Goal: Task Accomplishment & Management: Complete application form

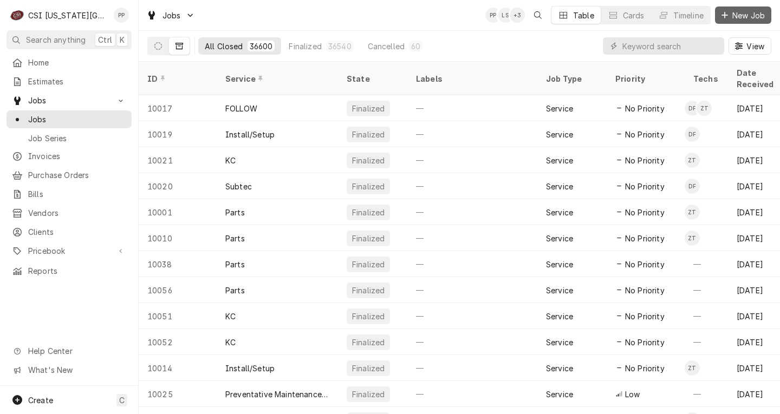
click at [734, 23] on button "New Job" at bounding box center [743, 15] width 56 height 17
click at [731, 12] on span "New Job" at bounding box center [748, 15] width 37 height 11
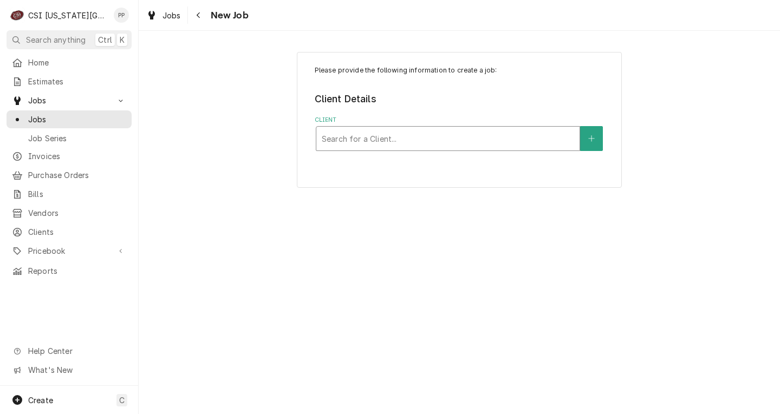
click at [477, 139] on div "Client" at bounding box center [448, 139] width 252 height 20
type input "csi-kc"
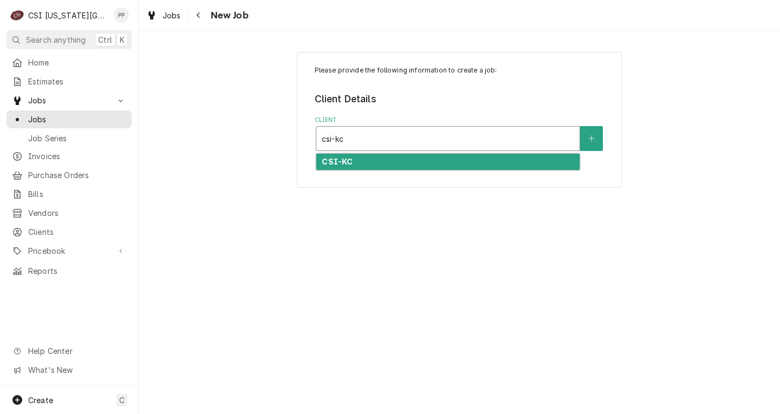
click at [453, 155] on div "CSI-KC" at bounding box center [447, 162] width 263 height 17
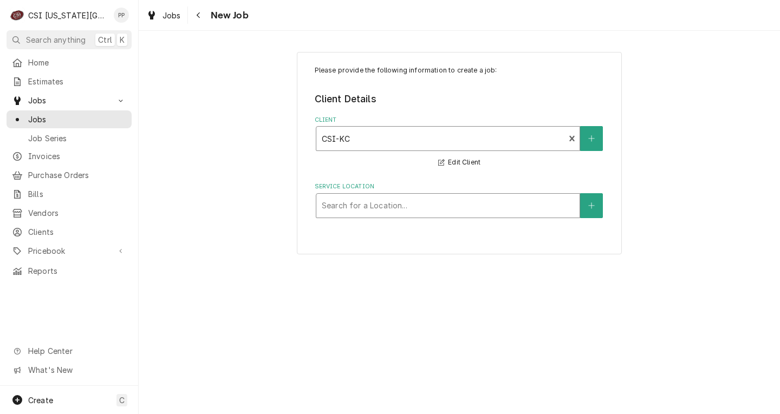
click at [429, 202] on div "Service Location" at bounding box center [448, 206] width 252 height 20
type input "war"
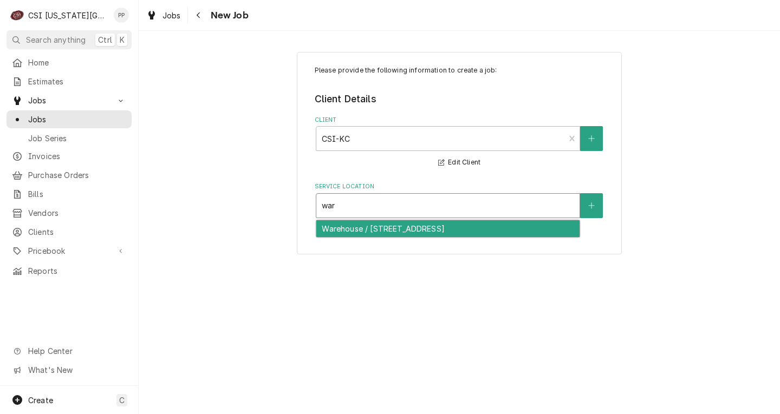
click at [417, 227] on div "Warehouse / [STREET_ADDRESS]" at bounding box center [447, 229] width 263 height 17
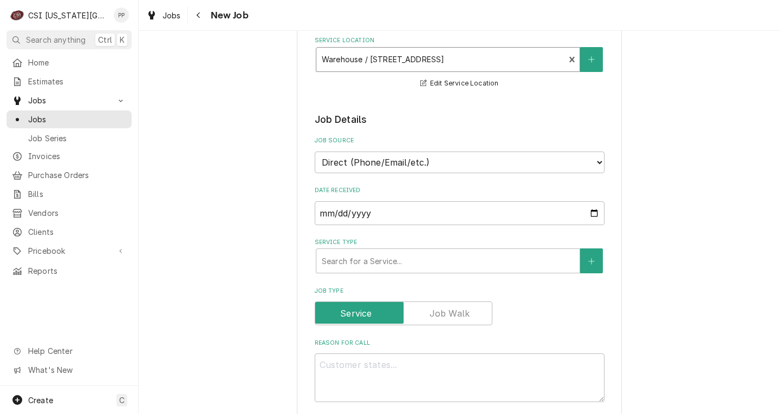
scroll to position [163, 0]
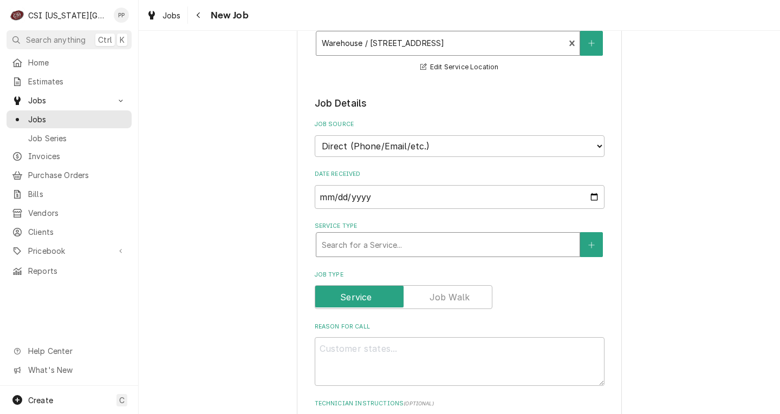
click at [400, 247] on div "Service Type" at bounding box center [448, 245] width 252 height 20
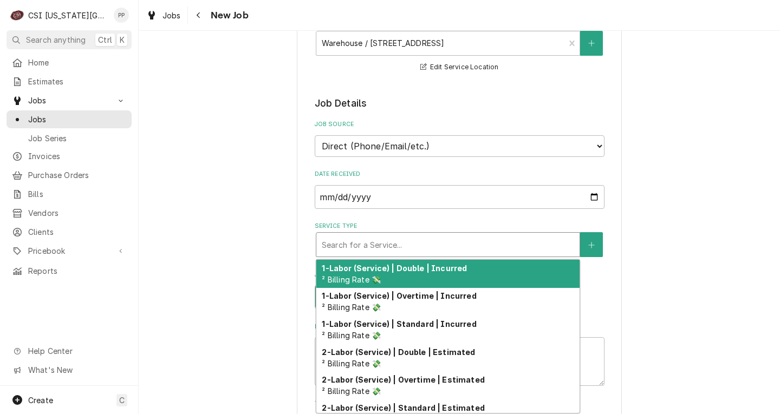
type textarea "x"
type input "j"
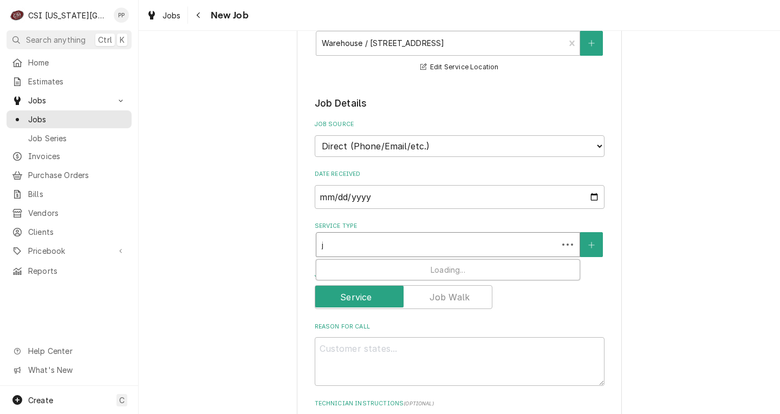
type textarea "x"
type input "jo"
type textarea "x"
type input "job"
type textarea "x"
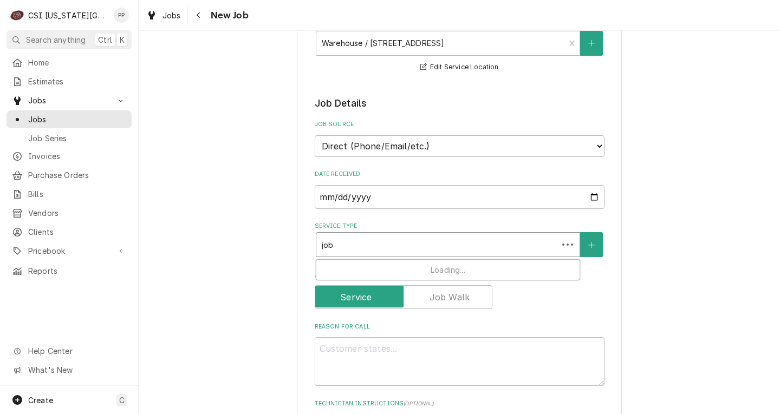
type input "job"
type textarea "x"
type input "job i"
type textarea "x"
type input "job in"
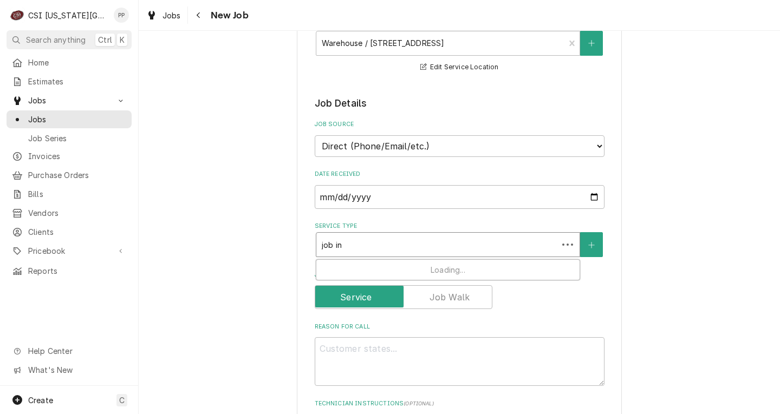
type textarea "x"
type input "job ins"
type textarea "x"
type input "job inst"
type textarea "x"
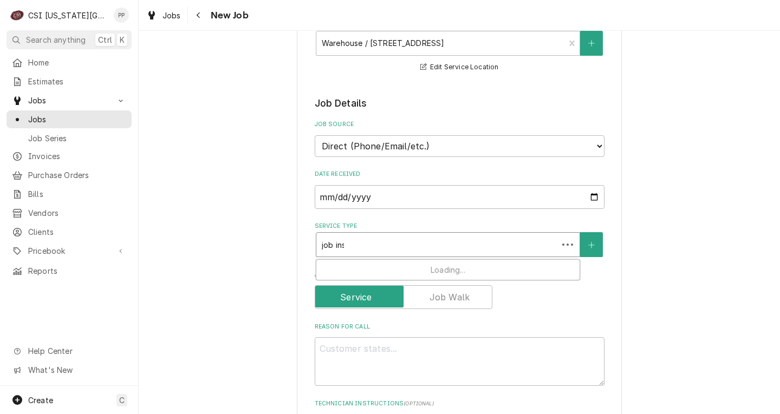
type input "job insta"
type textarea "x"
type input "job instal"
type textarea "x"
type input "job install"
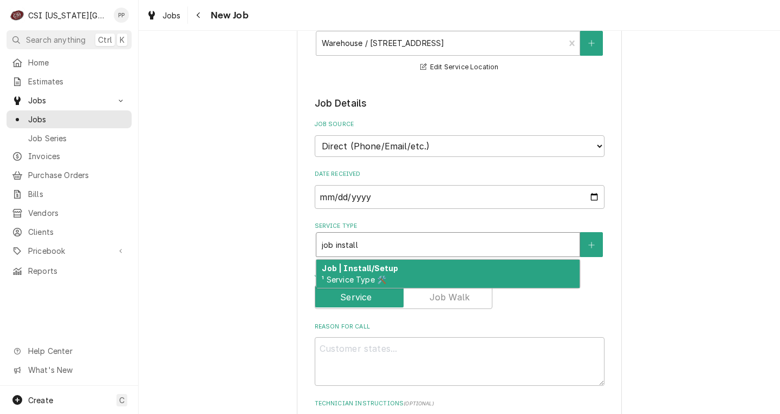
click at [422, 267] on div "Job | Install/Setup ¹ Service Type 🛠️" at bounding box center [447, 274] width 263 height 28
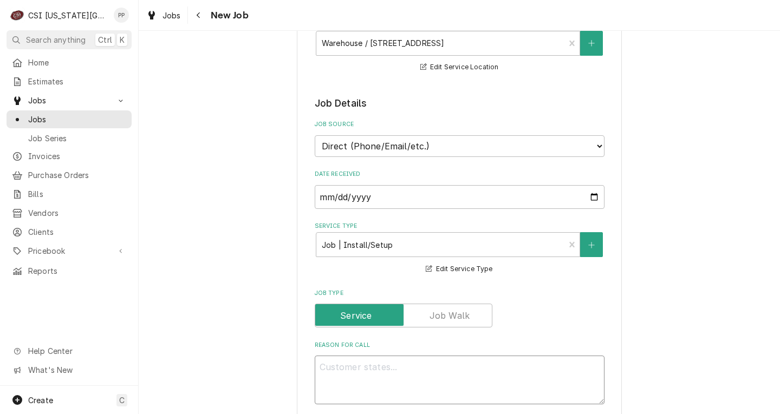
click at [379, 366] on textarea "Reason For Call" at bounding box center [460, 380] width 290 height 49
type textarea "x"
type textarea "D"
type textarea "x"
type textarea "DO"
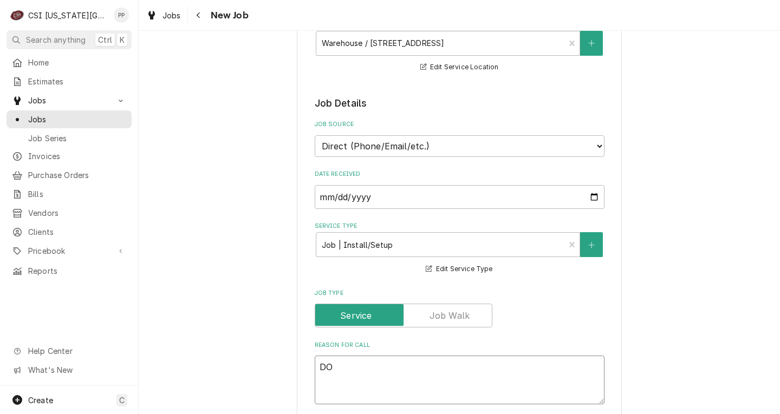
type textarea "x"
type textarea "DOt"
type textarea "x"
type textarea "DOt"
type textarea "x"
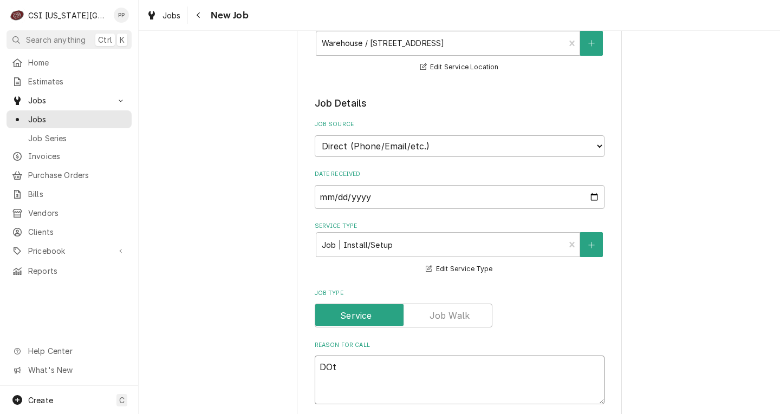
type textarea "DOt p"
type textarea "x"
type textarea "DOt ph"
type textarea "x"
type textarea "DOt phi"
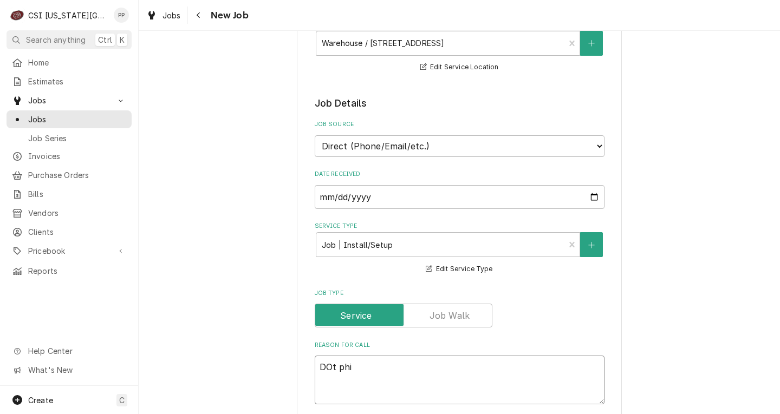
type textarea "x"
type textarea "DOt ph"
type textarea "x"
type textarea "DOt p"
type textarea "x"
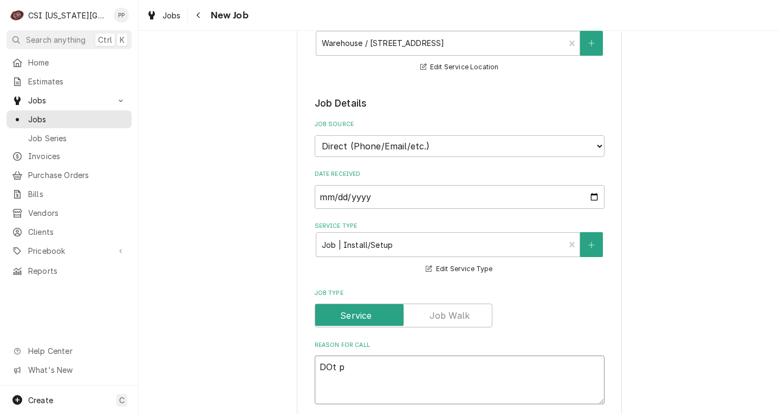
type textarea "DOt"
type textarea "x"
type textarea "DOt"
type textarea "x"
type textarea "DO"
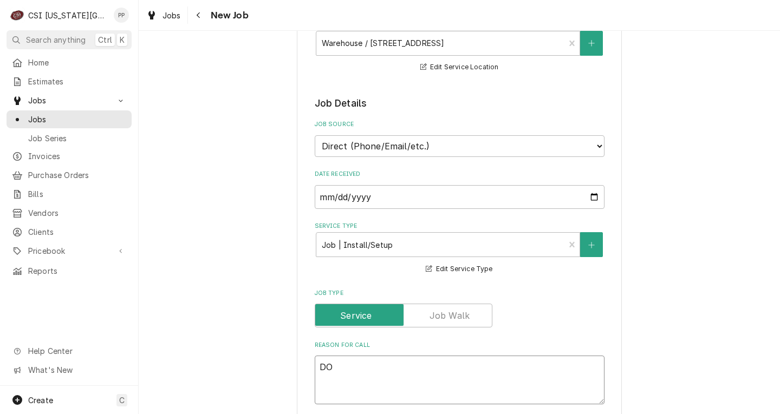
type textarea "x"
type textarea "DOT"
type textarea "x"
type textarea "DOT"
type textarea "x"
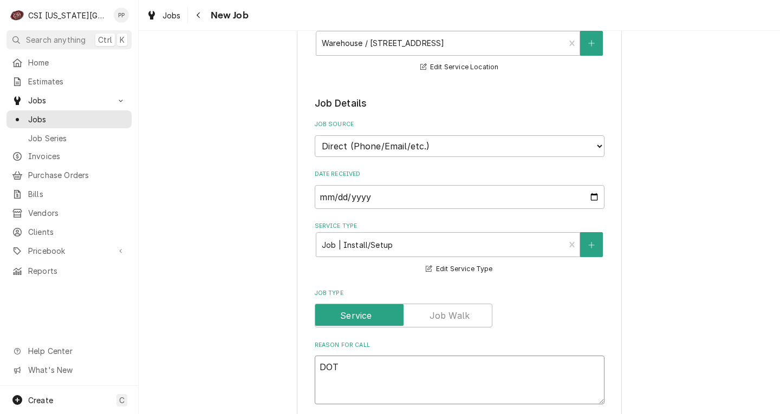
type textarea "DOT p"
type textarea "x"
type textarea "DOT ph"
type textarea "x"
type textarea "DOT phy"
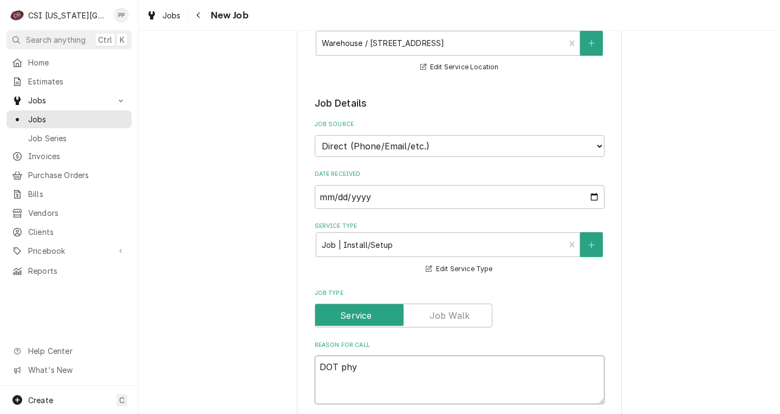
type textarea "x"
type textarea "DOT phys"
type textarea "x"
type textarea "DOT physi"
type textarea "x"
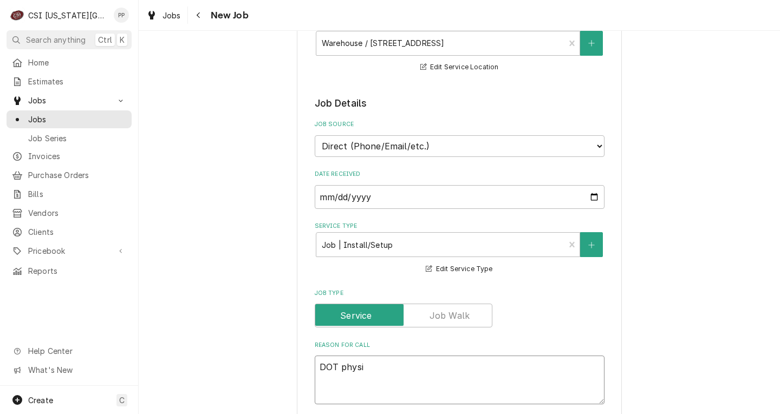
type textarea "DOT physic"
type textarea "x"
type textarea "DOT physica"
type textarea "x"
type textarea "DOT physical"
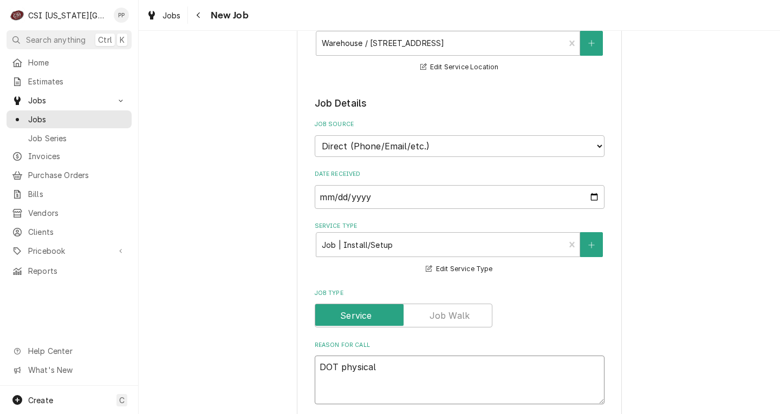
type textarea "x"
type textarea "DOT physical"
type textarea "x"
type textarea "DOT physical f"
type textarea "x"
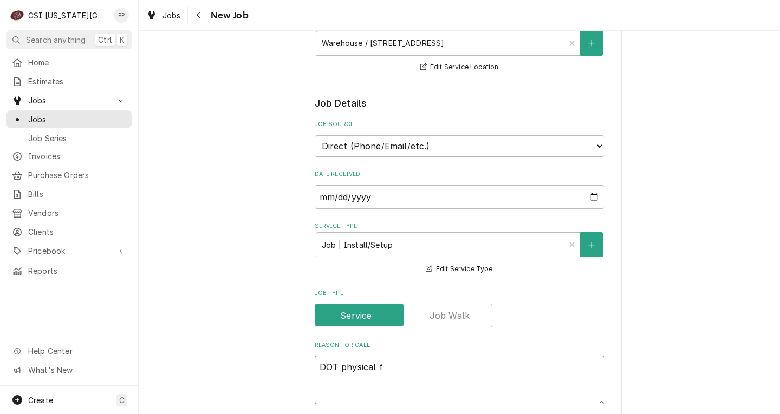
type textarea "DOT physical fr"
type textarea "x"
type textarea "DOT physical fri"
type textarea "x"
type textarea "DOT physical frid"
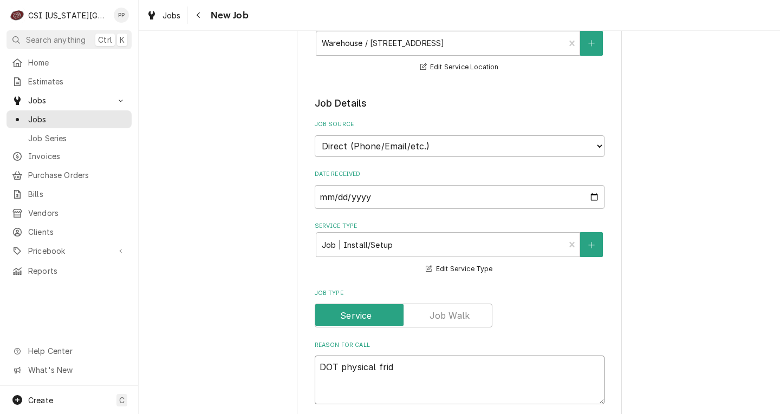
type textarea "x"
type textarea "DOT physical frida"
type textarea "x"
type textarea "DOT physical friday"
type textarea "x"
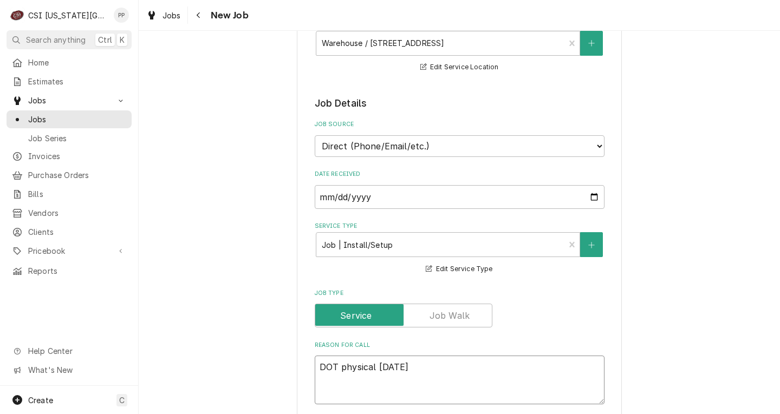
type textarea "DOT physical friday"
type textarea "x"
type textarea "DOT physical friday 8"
type textarea "x"
type textarea "DOT physical friday 8/"
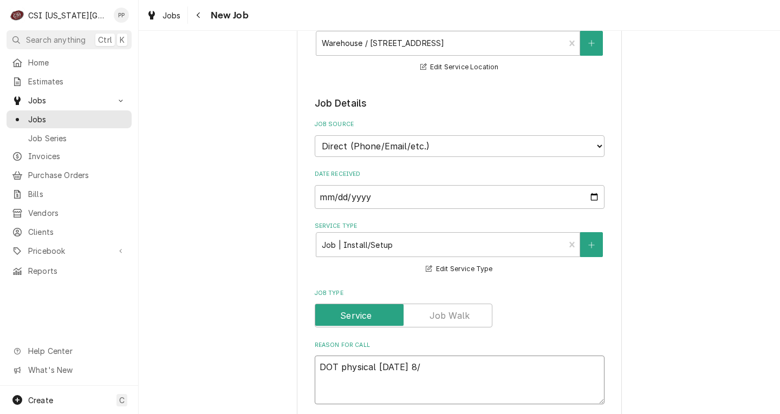
type textarea "x"
type textarea "DOT physical friday 8/2"
type textarea "x"
type textarea "DOT physical friday 8/28"
type textarea "x"
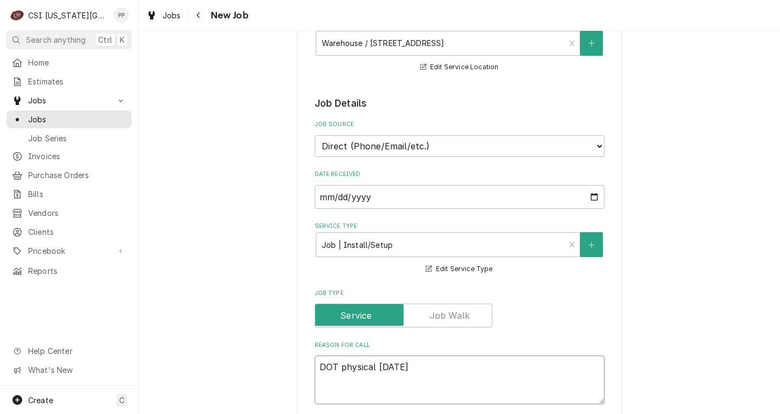
type textarea "DOT physical friday 8/2"
type textarea "x"
type textarea "DOT physical friday 8/29"
type textarea "x"
type textarea "DOT physical friday 8/29"
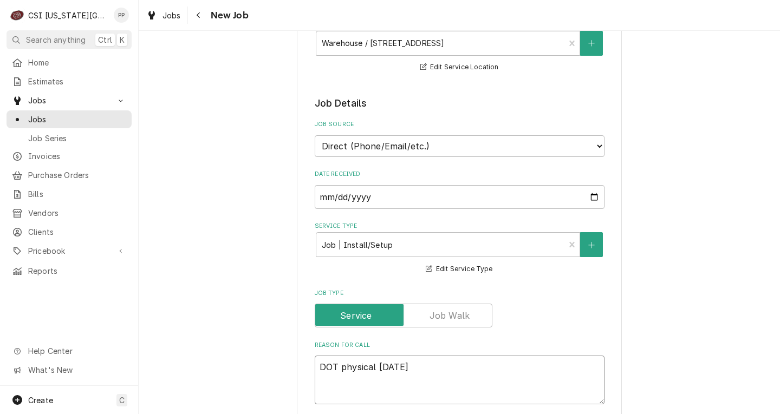
type textarea "x"
type textarea "DOT physical friday 8/29 4"
type textarea "x"
type textarea "DOT physical friday 8/29 41"
type textarea "x"
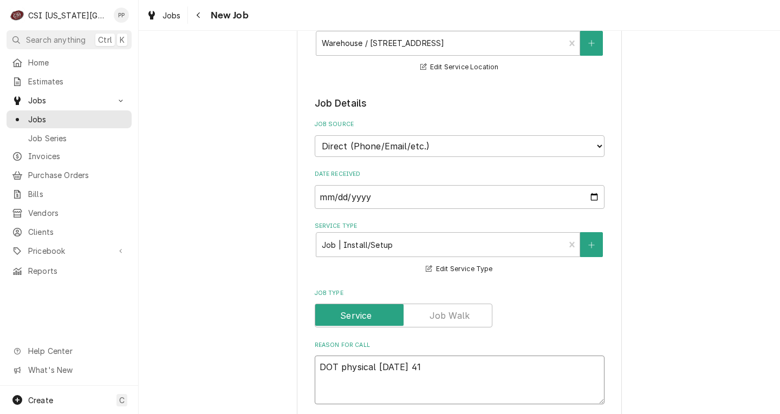
type textarea "DOT physical friday 8/29 410"
type textarea "x"
type textarea "DOT physical friday 8/29 410p"
type textarea "x"
type textarea "DOT physical friday 8/29 410pm"
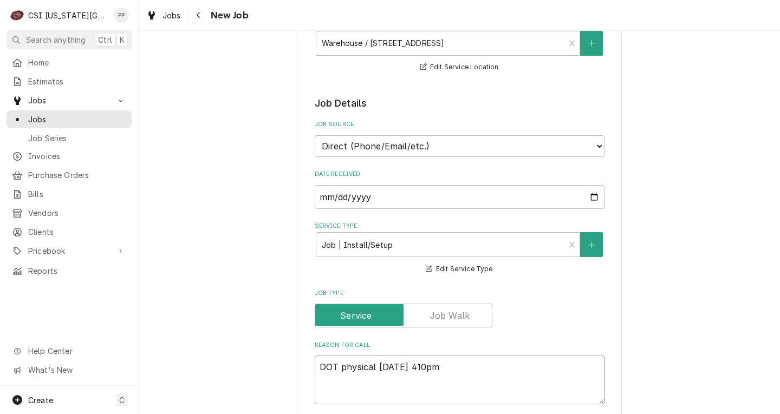
type textarea "x"
type textarea "DOT physical friday 8/29 410pm"
type textarea "x"
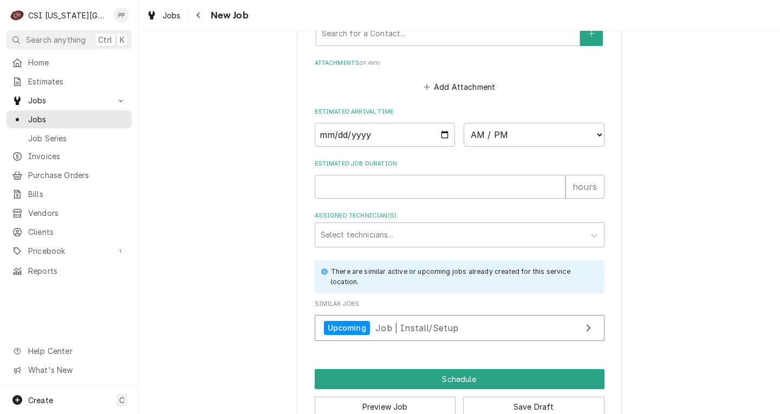
scroll to position [861, 0]
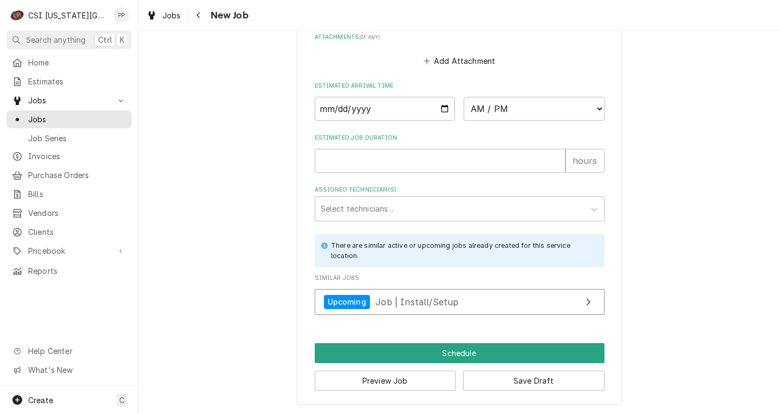
type textarea "DOT physical friday 8/29 410pm"
click at [440, 109] on input "Date" at bounding box center [385, 109] width 141 height 24
type textarea "x"
type input "2025-08-29"
click at [487, 109] on select "AM / PM 6:00 AM 6:15 AM 6:30 AM 6:45 AM 7:00 AM 7:15 AM 7:30 AM 7:45 AM 8:00 AM…" at bounding box center [534, 109] width 141 height 24
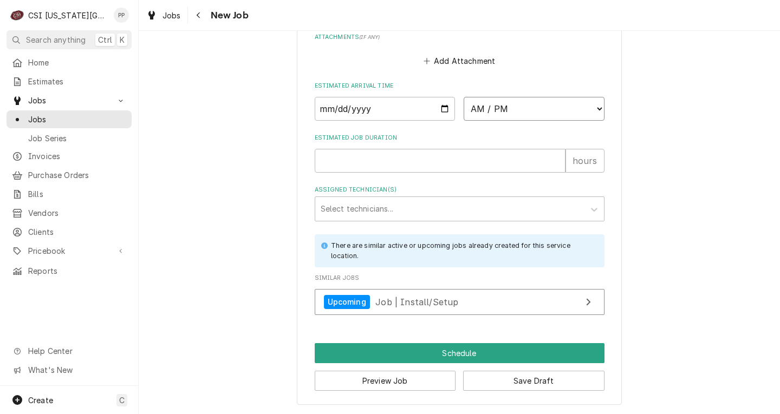
type textarea "x"
select select "16:00:00"
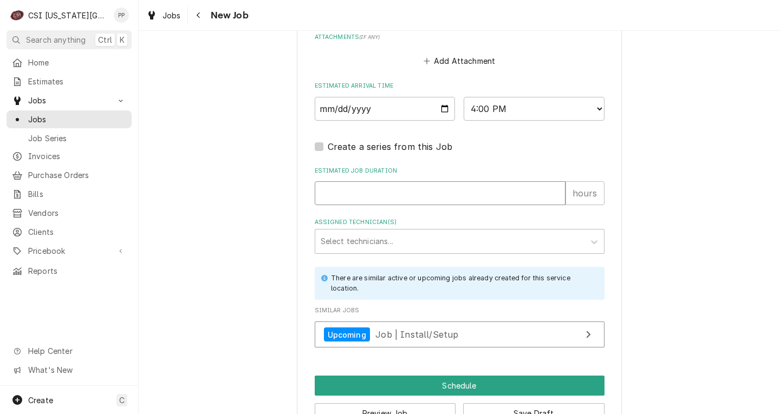
click at [415, 197] on input "Estimated Job Duration" at bounding box center [440, 194] width 251 height 24
type textarea "x"
type input "1"
type textarea "x"
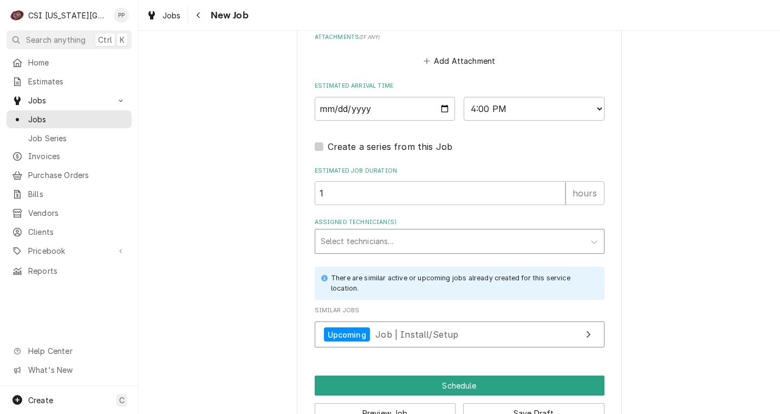
click at [400, 247] on div "Assigned Technician(s)" at bounding box center [450, 242] width 258 height 20
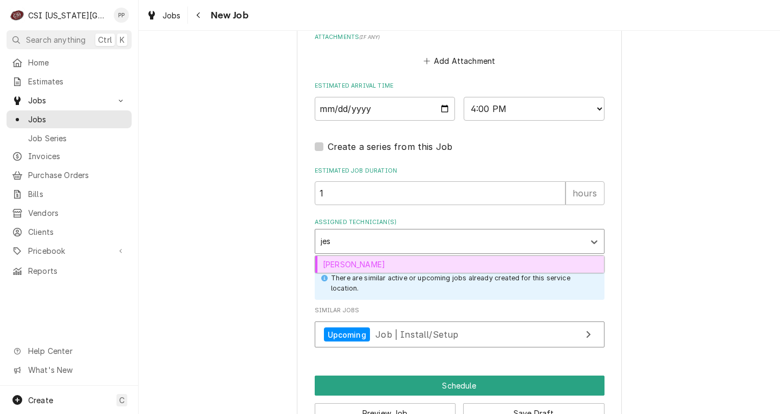
type input "jess"
click at [397, 264] on div "Jesse Hughes" at bounding box center [459, 264] width 289 height 17
type textarea "x"
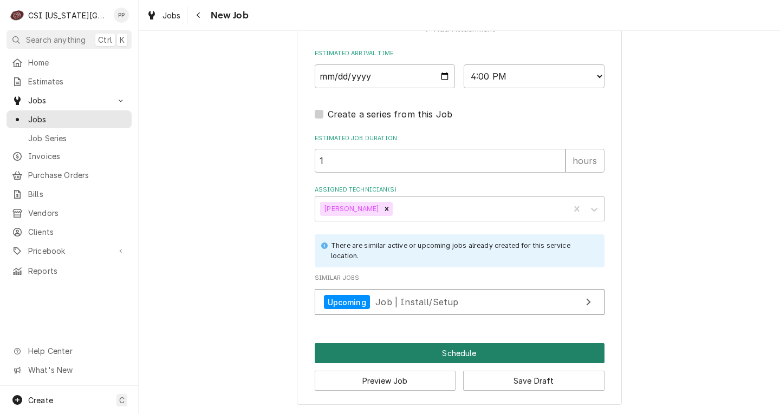
click at [470, 348] on button "Schedule" at bounding box center [460, 354] width 290 height 20
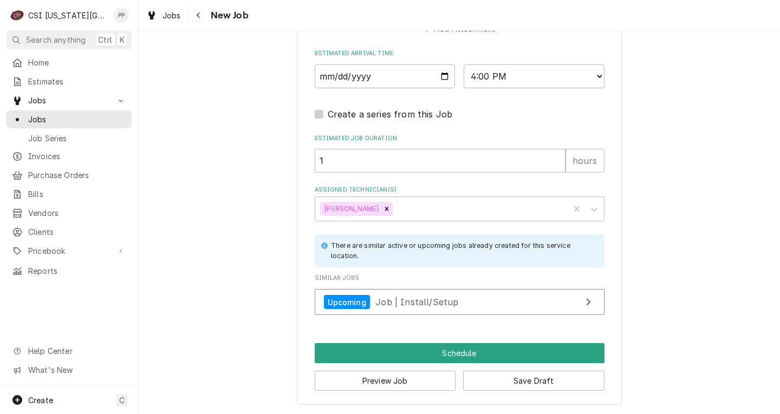
scroll to position [884, 0]
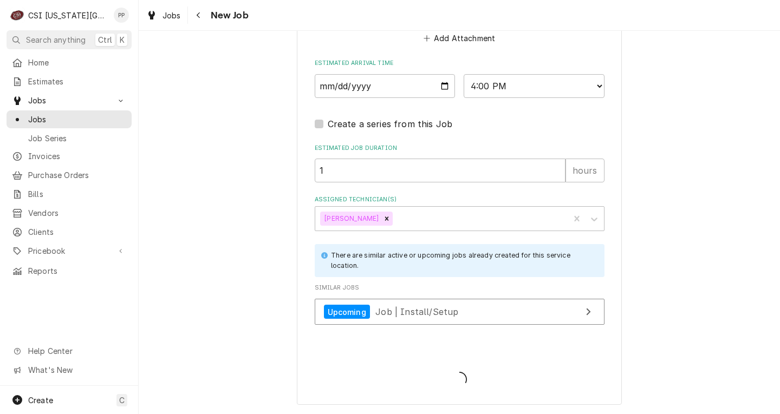
type textarea "x"
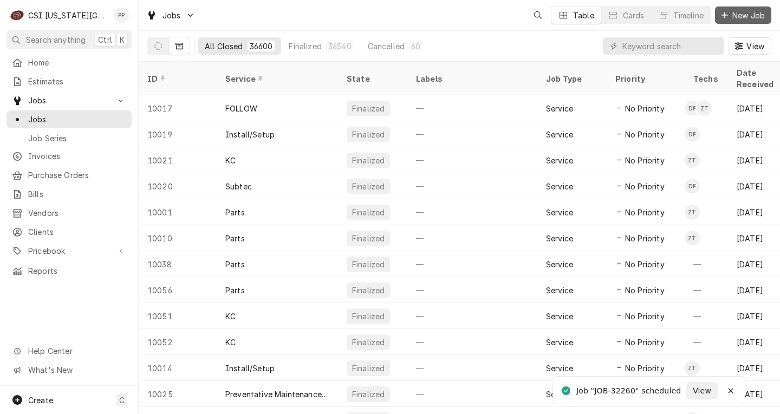
click at [746, 18] on span "New Job" at bounding box center [748, 15] width 37 height 11
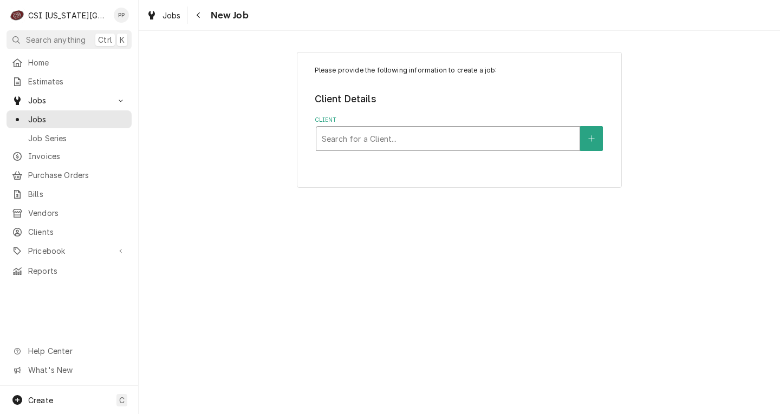
click at [338, 137] on div "Client" at bounding box center [448, 139] width 252 height 20
type input "csi kc"
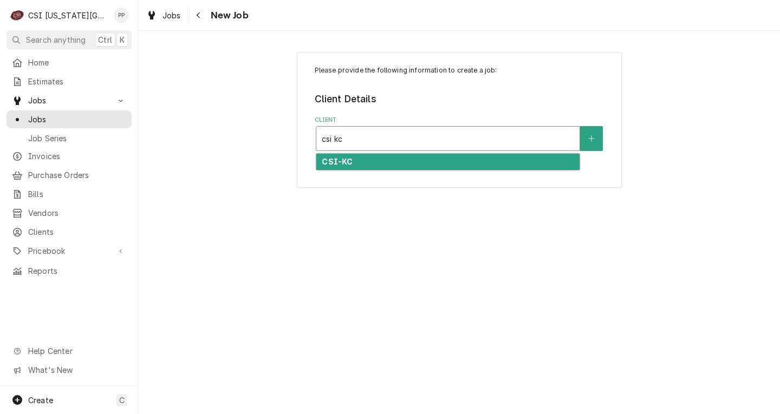
click at [343, 158] on strong "CSI-KC" at bounding box center [337, 161] width 31 height 9
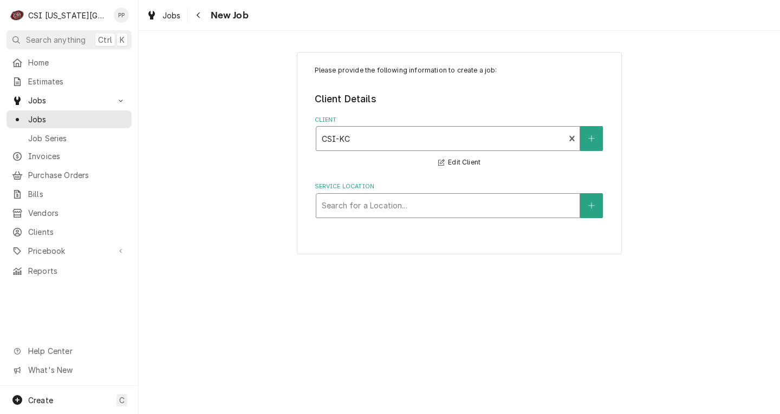
click at [360, 200] on div "Service Location" at bounding box center [448, 206] width 252 height 20
type input "ware"
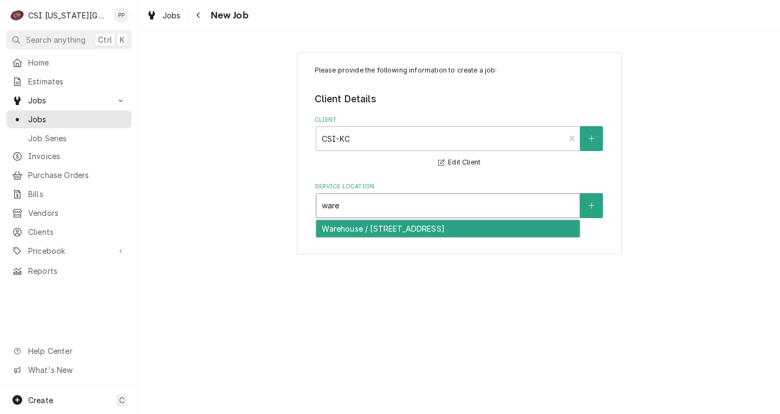
click at [364, 229] on div "Warehouse / 1021 Ne Jib Court Unit B, Lees Summit, MO 64064" at bounding box center [447, 229] width 263 height 17
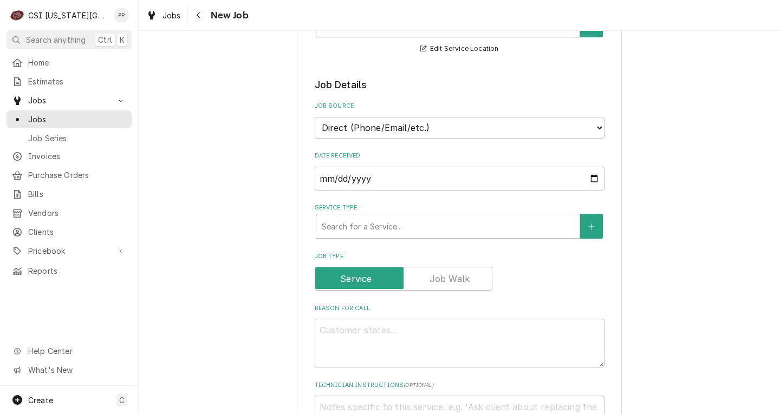
scroll to position [217, 0]
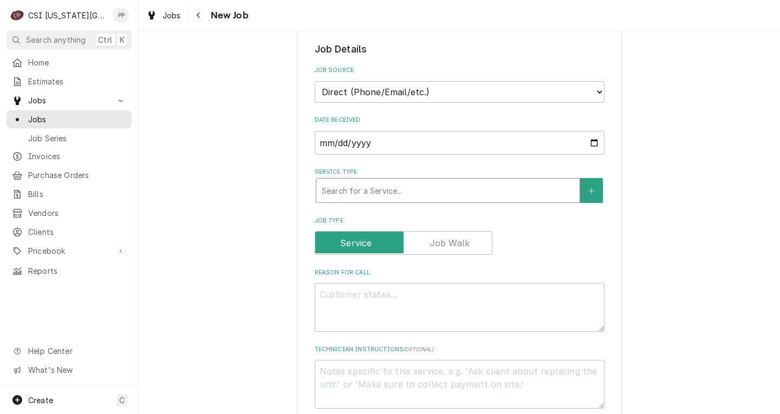
click at [390, 191] on div "Service Type" at bounding box center [448, 191] width 252 height 20
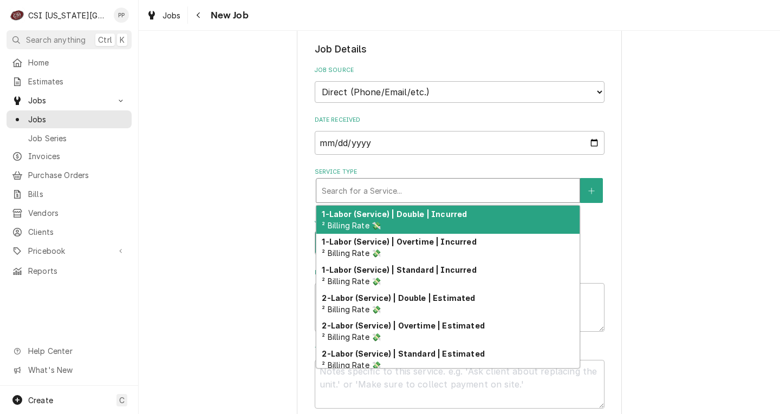
type textarea "x"
type input "j"
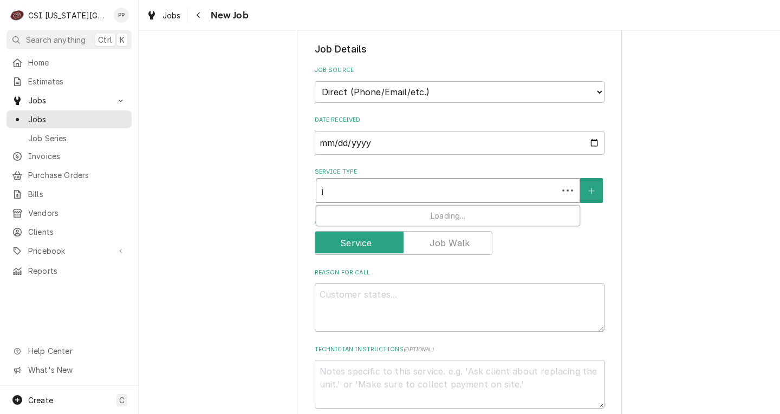
type textarea "x"
type input "jo"
type textarea "x"
type input "job"
type textarea "x"
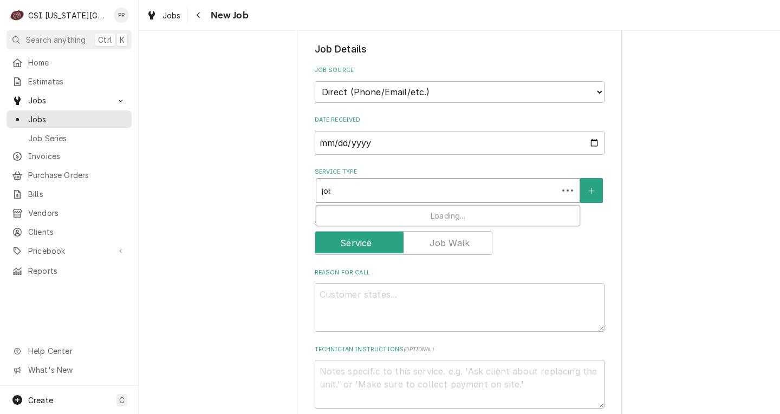
type input "job"
type textarea "x"
type input "job i"
type textarea "x"
type input "job in"
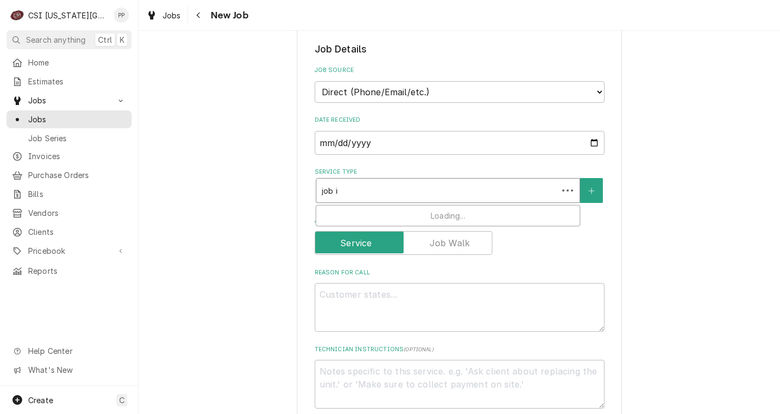
type textarea "x"
type input "job ins"
type textarea "x"
type input "job inst"
type textarea "x"
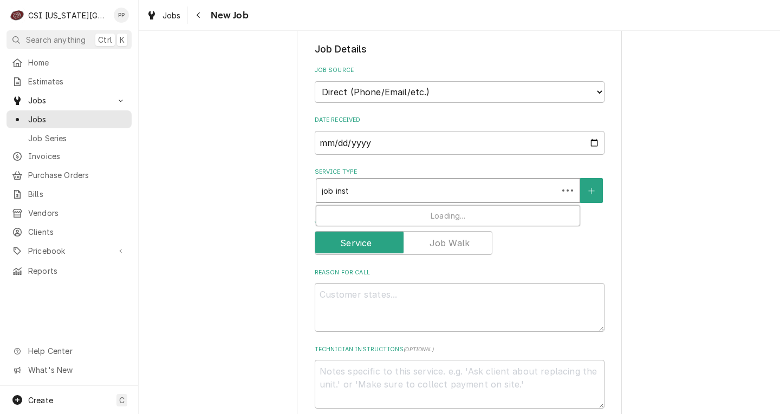
type input "job insta"
type textarea "x"
type input "job instal"
type textarea "x"
type input "job install"
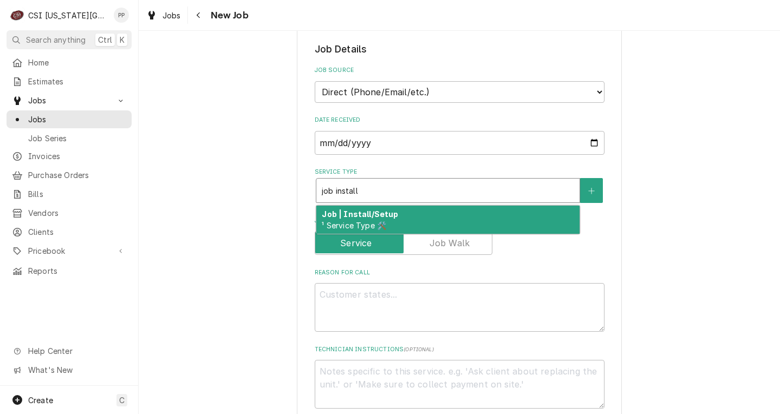
click at [377, 212] on strong "Job | Install/Setup" at bounding box center [360, 214] width 76 height 9
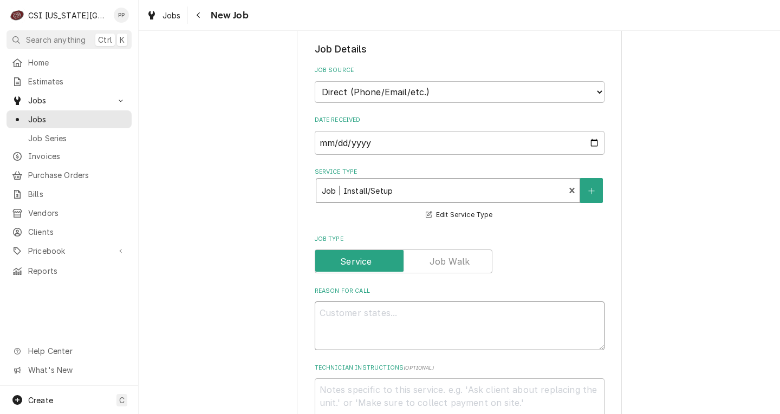
click at [357, 312] on textarea "Reason For Call" at bounding box center [460, 326] width 290 height 49
type textarea "x"
type textarea "D"
type textarea "x"
type textarea "Dt"
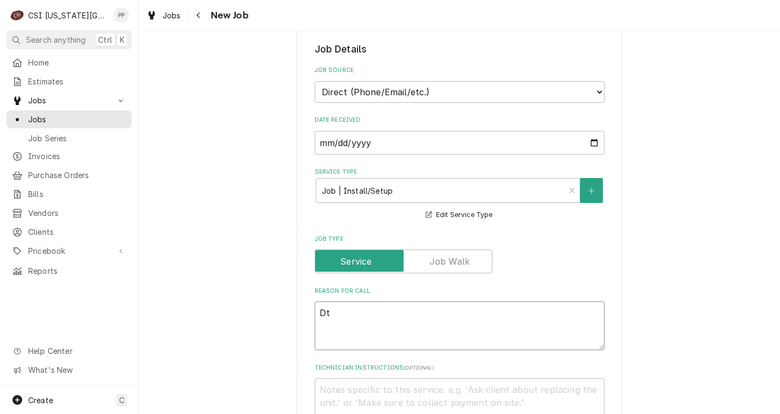
type textarea "x"
type textarea "D"
type textarea "x"
type textarea "DI"
type textarea "x"
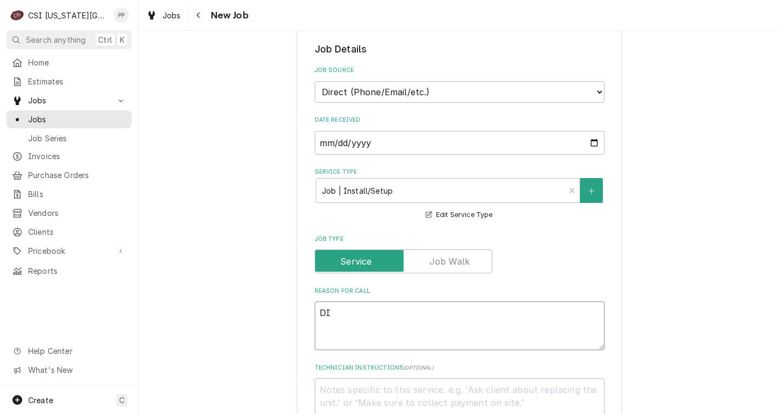
type textarea "DIt"
type textarea "x"
type textarea "DIt"
type textarea "x"
type textarea "DIt o"
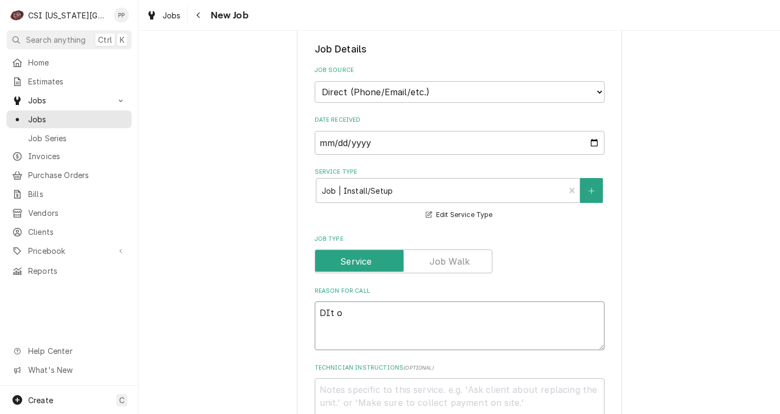
type textarea "x"
type textarea "DIt"
type textarea "x"
type textarea "DIt"
type textarea "x"
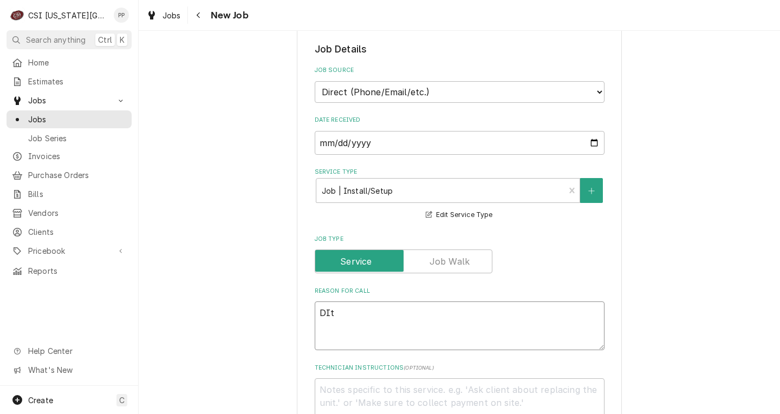
type textarea "DI"
type textarea "x"
type textarea "D"
type textarea "x"
type textarea "DO"
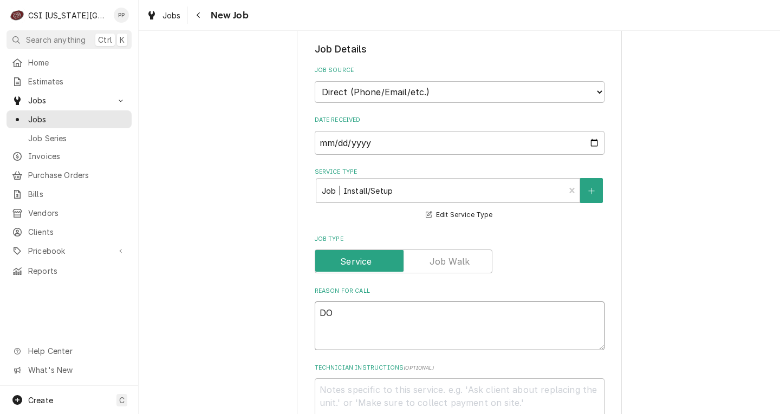
type textarea "x"
type textarea "DOT"
type textarea "x"
type textarea "DOT"
type textarea "x"
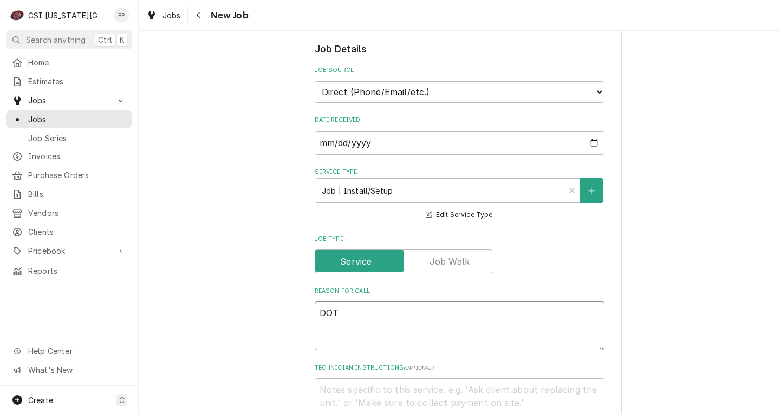
type textarea "DOT p"
type textarea "x"
type textarea "DOT ph"
type textarea "x"
type textarea "DOT phu"
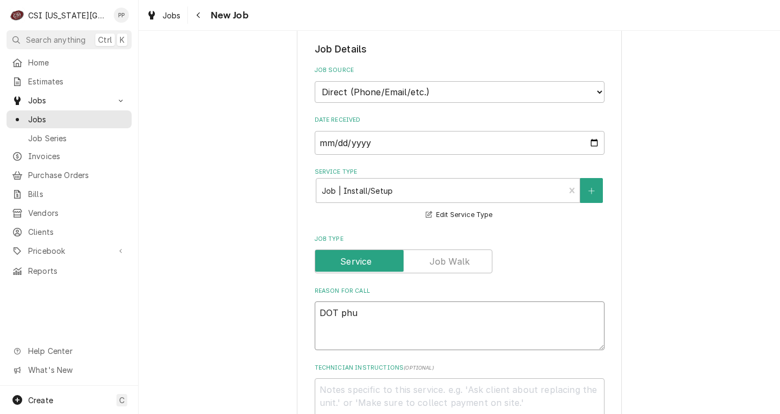
type textarea "x"
type textarea "DOT ph"
type textarea "x"
type textarea "DOT phy"
type textarea "x"
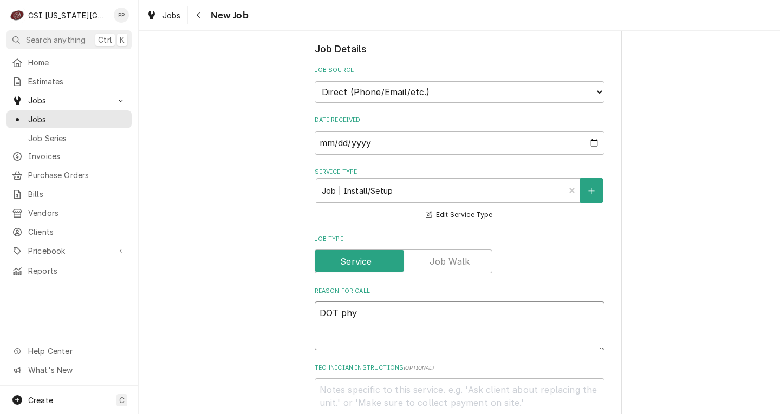
type textarea "DOT phys"
type textarea "x"
type textarea "DOT physi"
type textarea "x"
type textarea "DOT physic"
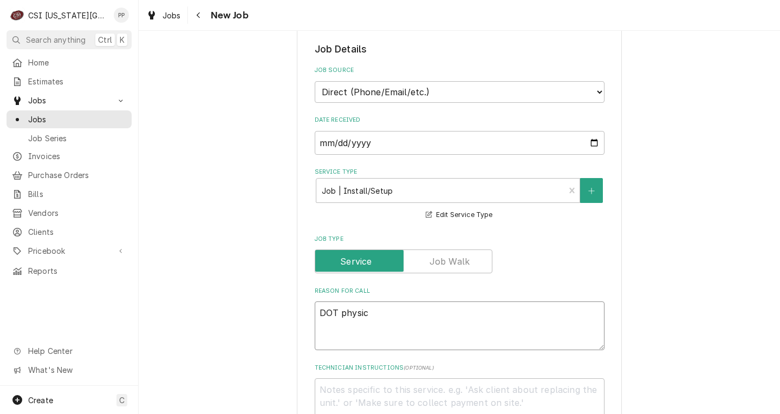
type textarea "x"
type textarea "DOT physica"
type textarea "x"
type textarea "DOT physical"
type textarea "x"
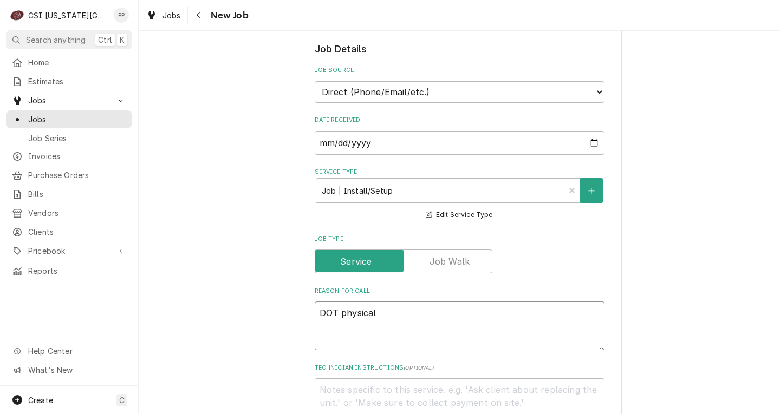
type textarea "DOT physical"
type textarea "x"
type textarea "DOT physical T"
type textarea "x"
type textarea "DOT physical Tu"
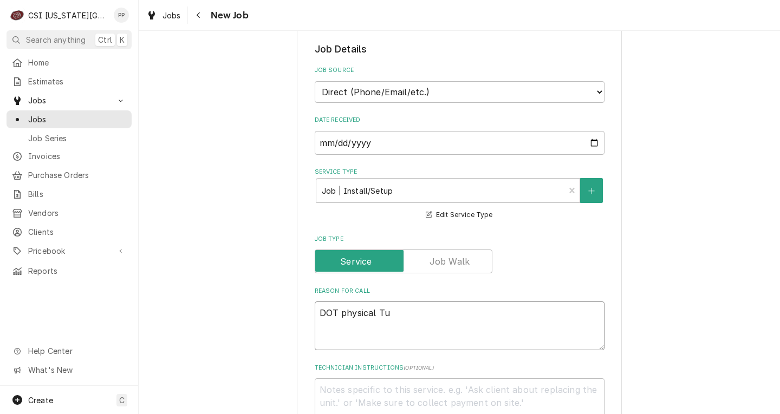
type textarea "x"
type textarea "DOT physical Tue"
type textarea "x"
type textarea "DOT physical Tues"
type textarea "x"
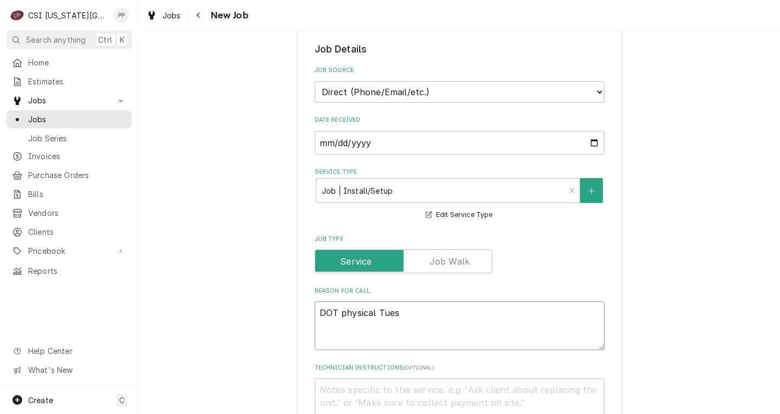
type textarea "DOT physical Tuesd"
type textarea "x"
type textarea "DOT physical Tuesda"
type textarea "x"
type textarea "DOT physical Tuesday"
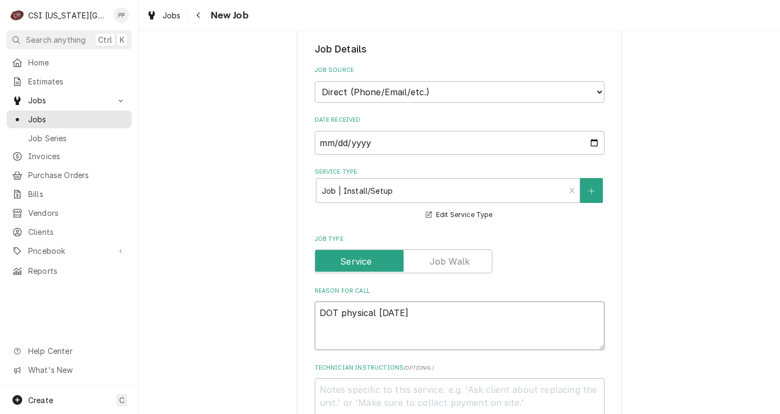
type textarea "x"
type textarea "DOT physical Tuesday"
type textarea "x"
type textarea "DOT physical Tuesday 8"
type textarea "x"
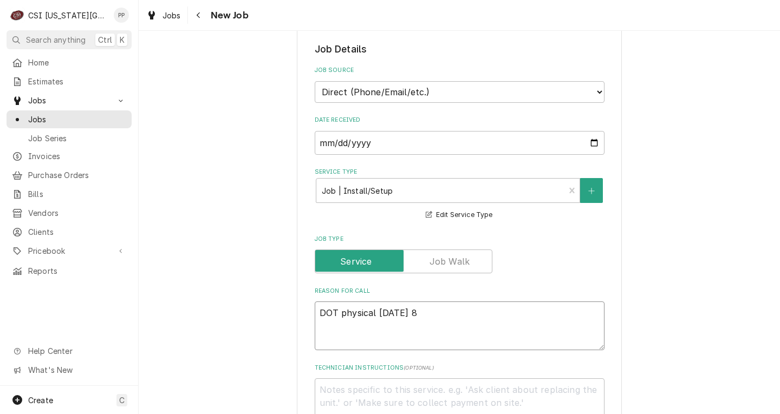
type textarea "DOT physical Tuesday 8/"
type textarea "x"
type textarea "DOT physical Tuesday 8/2"
type textarea "x"
type textarea "DOT physical Tuesday 8/26"
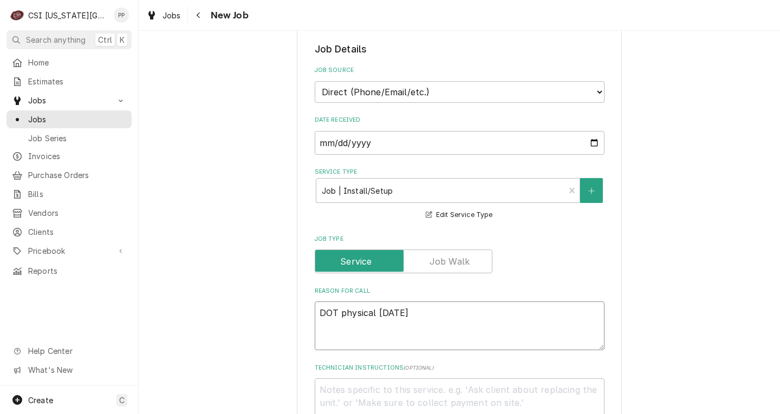
type textarea "x"
type textarea "DOT physical Tuesday 8/26"
click at [476, 316] on textarea "DOT physical Tuesday 8/26" at bounding box center [460, 326] width 290 height 49
type textarea "x"
type textarea "DOT physical Tuesday 8/26"
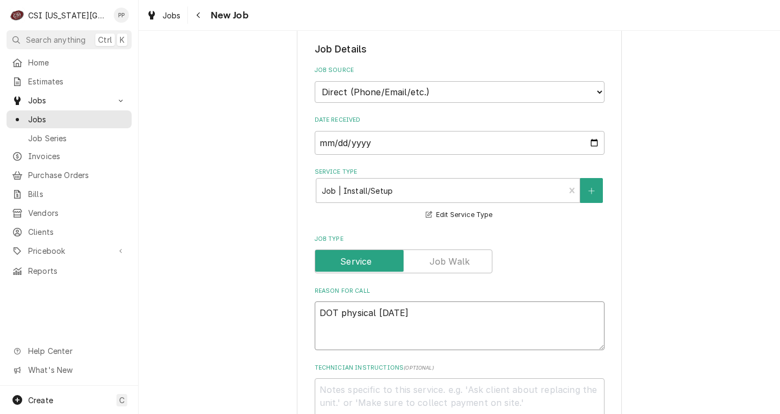
type textarea "x"
type textarea "DOT physical Tuesday 8/26 3"
type textarea "x"
type textarea "DOT physical Tuesday 8/26 31"
type textarea "x"
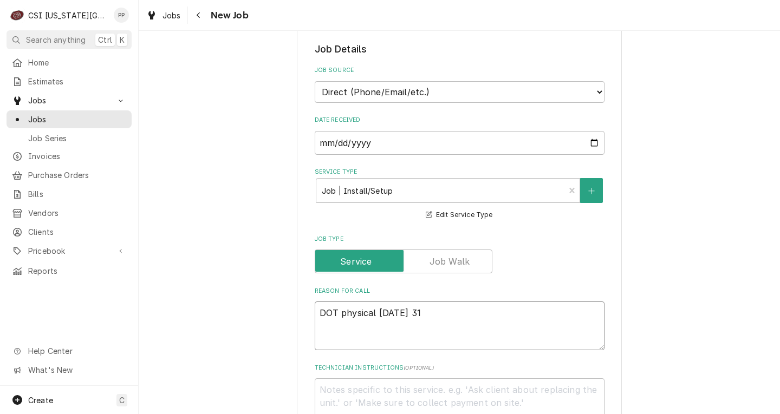
type textarea "DOT physical Tuesday 8/26 310"
type textarea "x"
type textarea "DOT physical Tuesday 8/26 310p"
type textarea "x"
type textarea "DOT physical Tuesday 8/26 310pm"
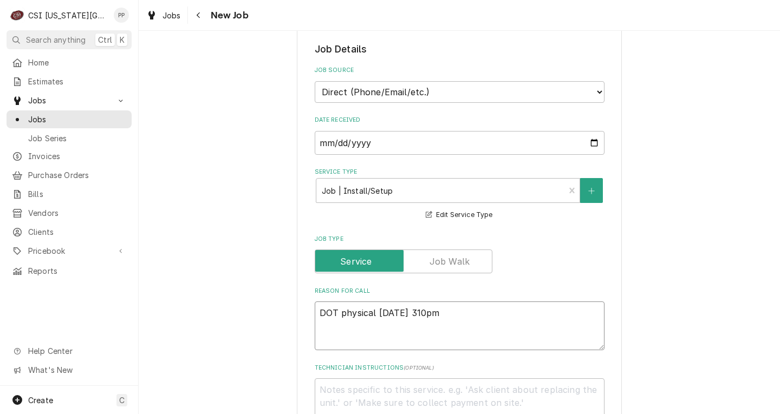
type textarea "x"
type textarea "DOT physical Tuesday 8/26 310pm"
type textarea "x"
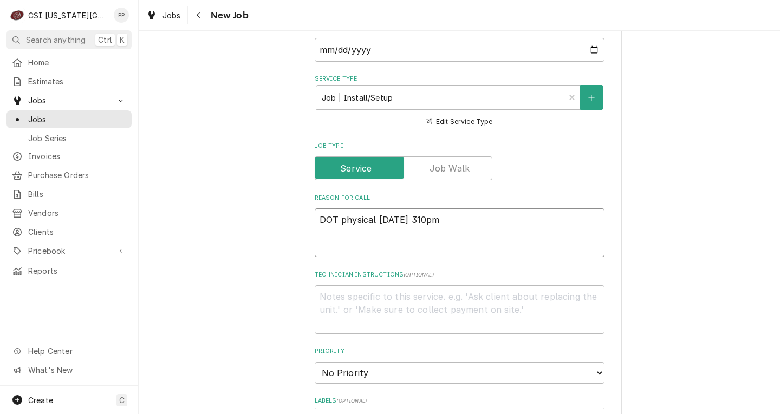
scroll to position [488, 0]
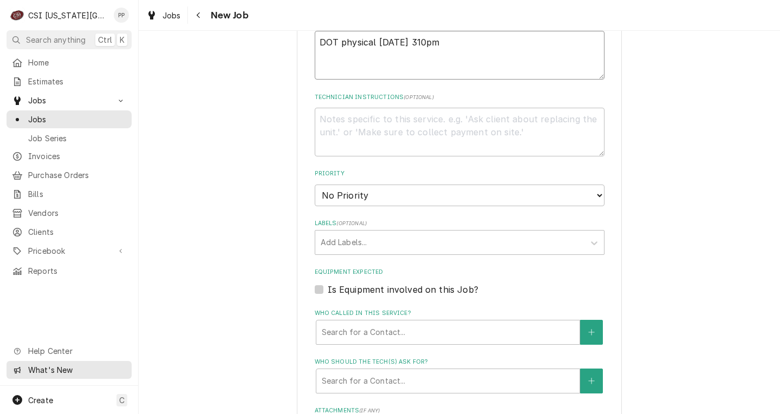
type textarea "DOT physical Tuesday 8/26 310pm"
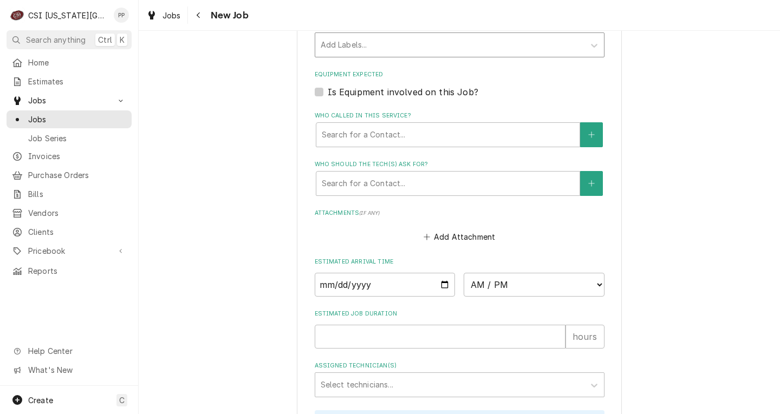
scroll to position [704, 0]
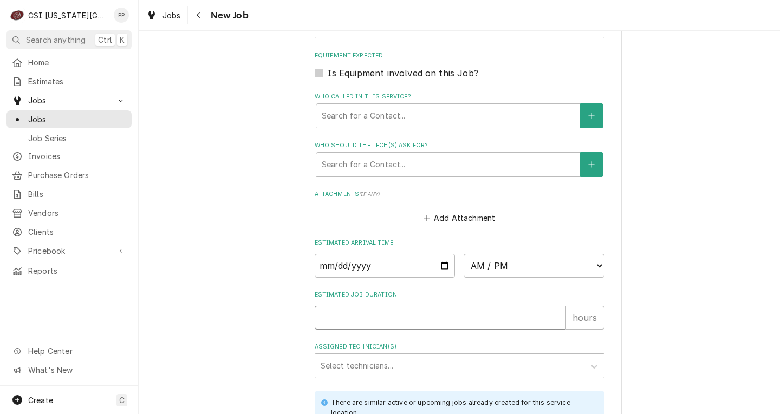
click at [398, 310] on input "Estimated Job Duration" at bounding box center [440, 318] width 251 height 24
type textarea "x"
type input "1"
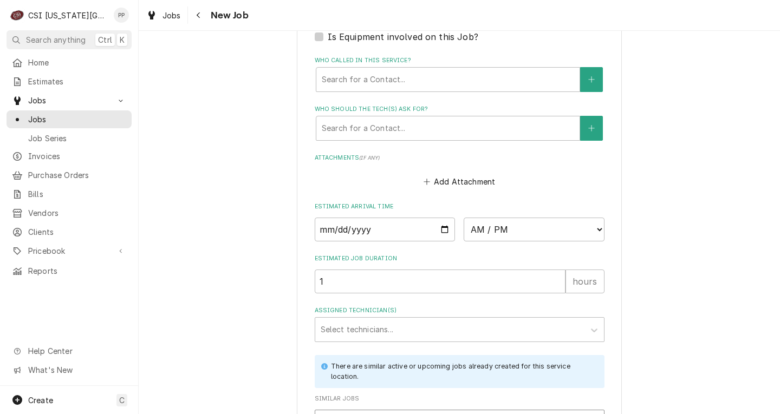
type textarea "x"
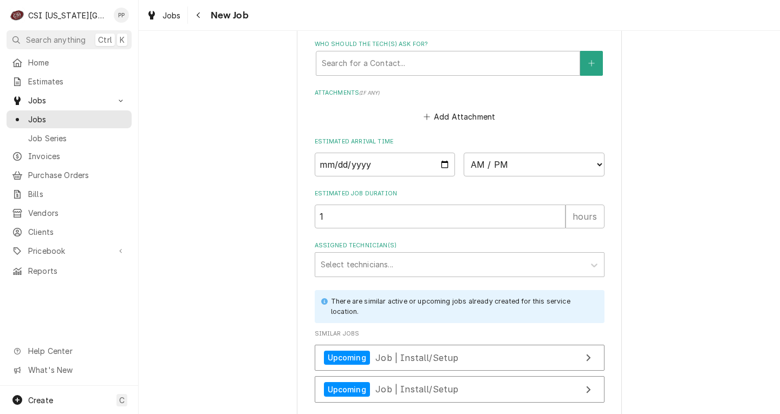
scroll to position [813, 0]
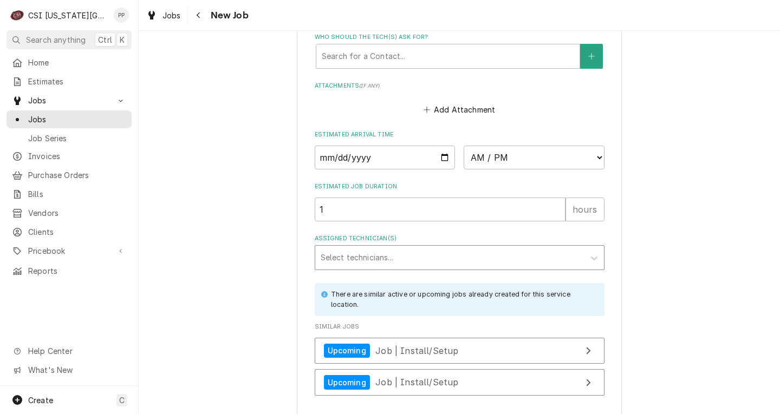
click at [386, 261] on div "Assigned Technician(s)" at bounding box center [450, 258] width 258 height 20
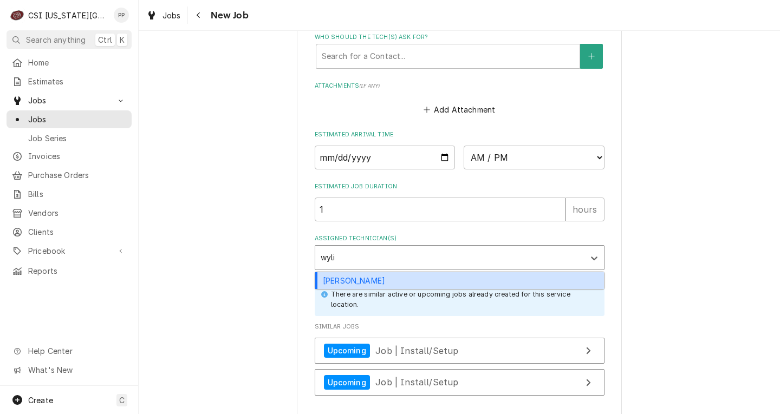
type input "wylin"
click at [387, 279] on div "Wylin Ming" at bounding box center [459, 281] width 289 height 17
type textarea "x"
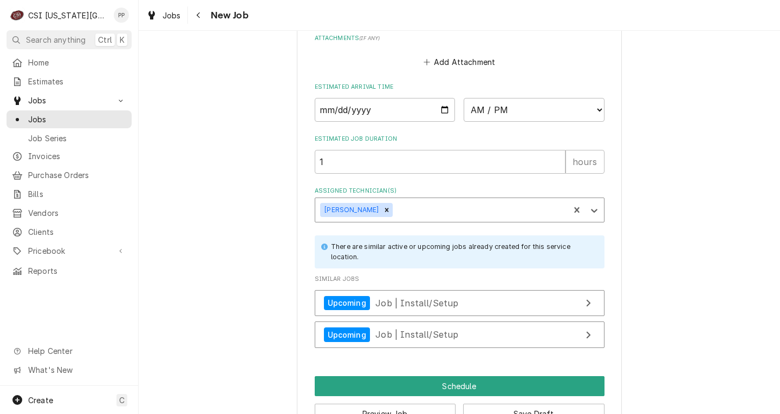
scroll to position [867, 0]
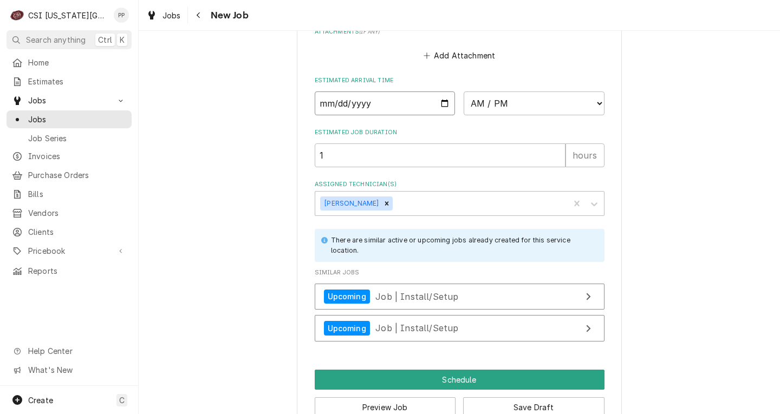
click at [435, 106] on input "Date" at bounding box center [385, 104] width 141 height 24
click at [444, 102] on input "Date" at bounding box center [385, 104] width 141 height 24
type textarea "x"
type input "2025-08-26"
click at [498, 109] on select "AM / PM 6:00 AM 6:15 AM 6:30 AM 6:45 AM 7:00 AM 7:15 AM 7:30 AM 7:45 AM 8:00 AM…" at bounding box center [534, 104] width 141 height 24
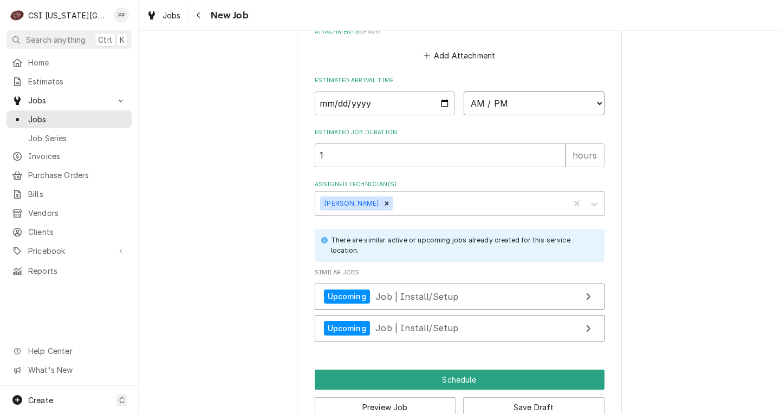
type textarea "x"
select select "15:00:00"
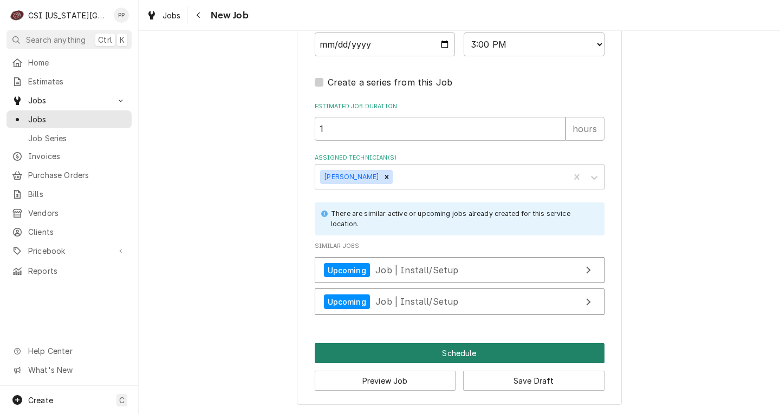
click at [501, 353] on button "Schedule" at bounding box center [460, 354] width 290 height 20
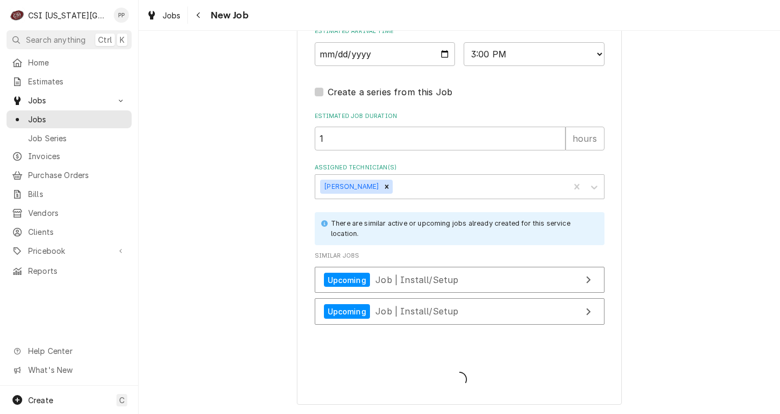
scroll to position [916, 0]
type textarea "x"
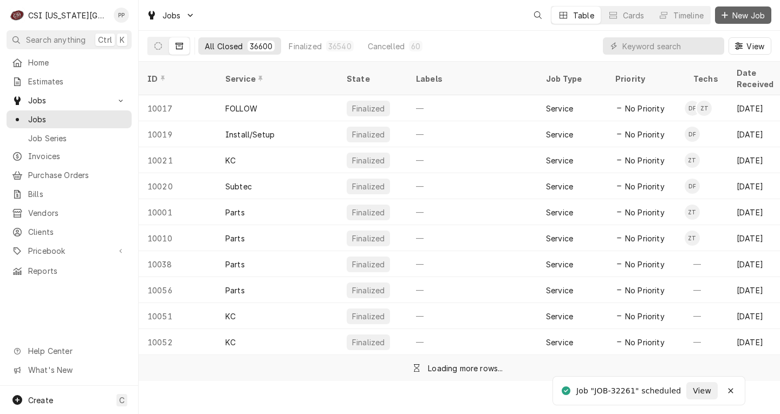
click at [746, 17] on span "New Job" at bounding box center [748, 15] width 37 height 11
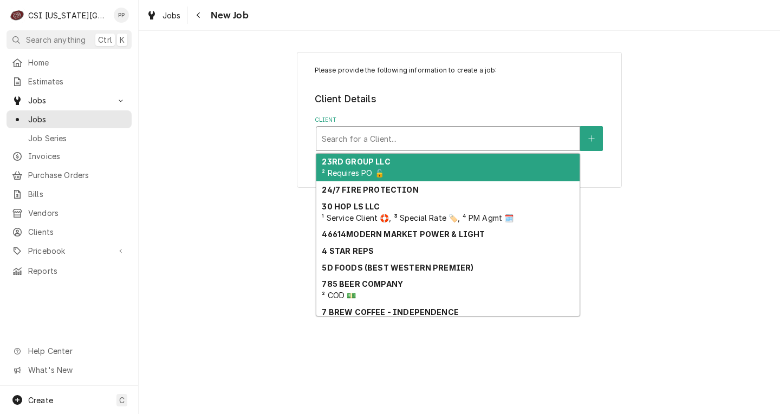
click at [384, 139] on div "Client" at bounding box center [448, 139] width 252 height 20
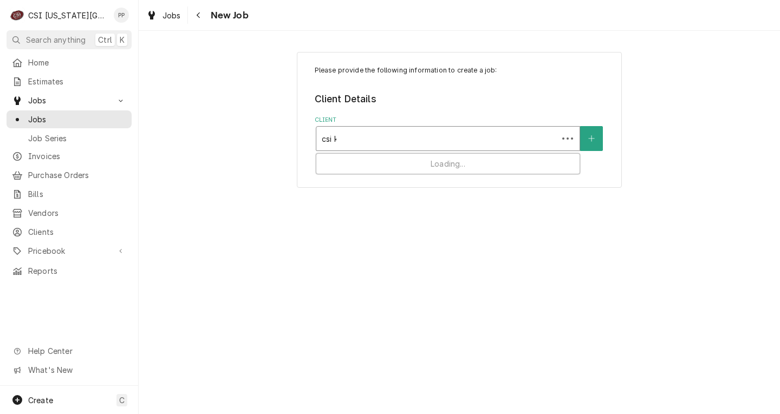
type input "csi kc"
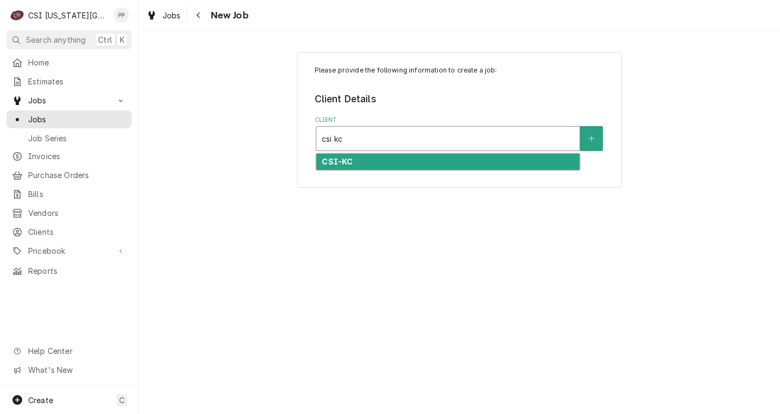
click at [374, 166] on div "CSI-KC" at bounding box center [447, 162] width 263 height 17
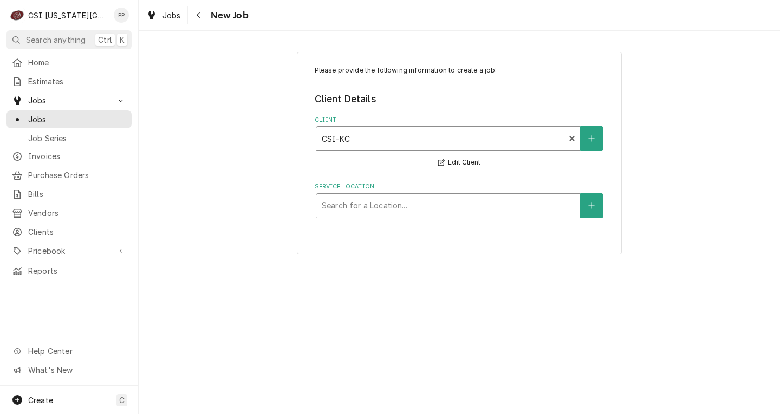
click at [371, 200] on div "Service Location" at bounding box center [448, 206] width 252 height 20
type input "ware"
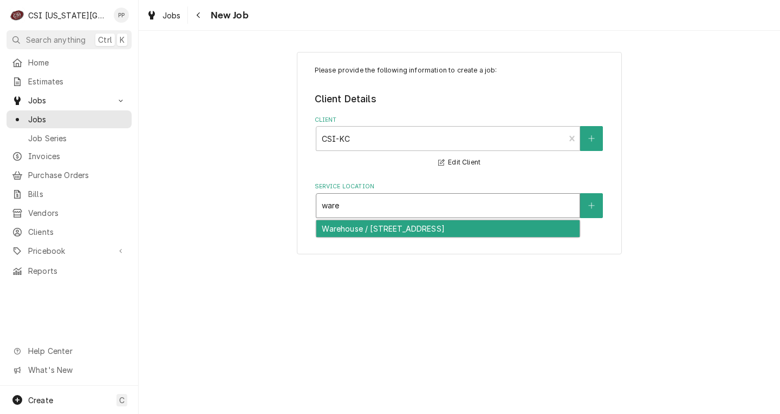
click at [378, 231] on div "Warehouse / [STREET_ADDRESS]" at bounding box center [447, 229] width 263 height 17
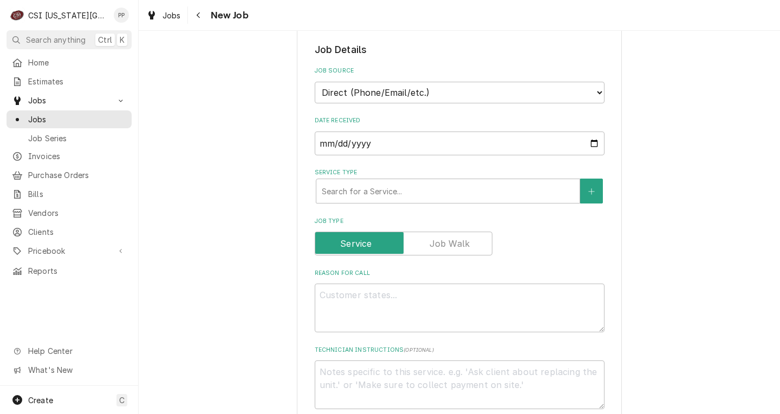
scroll to position [217, 0]
click at [370, 197] on div "Service Type" at bounding box center [448, 191] width 252 height 20
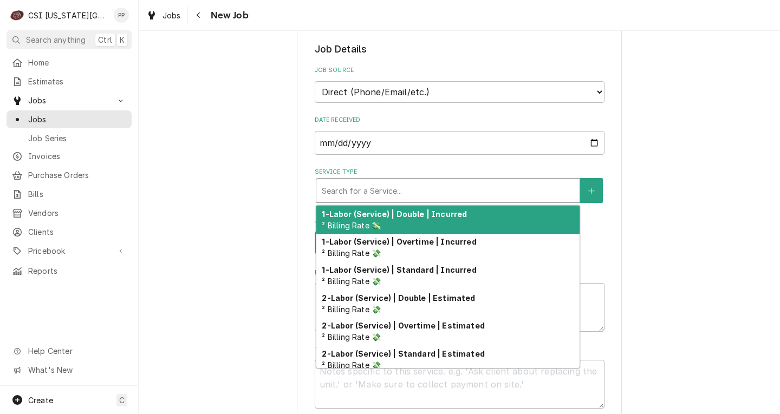
type textarea "x"
type input "j"
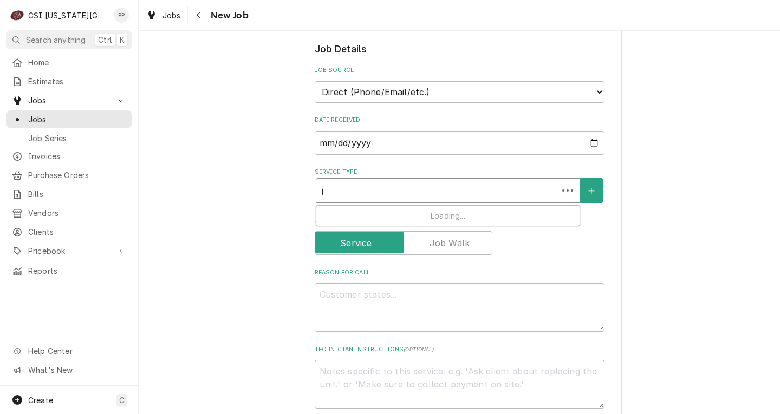
type textarea "x"
type input "jo"
type textarea "x"
type input "job"
type textarea "x"
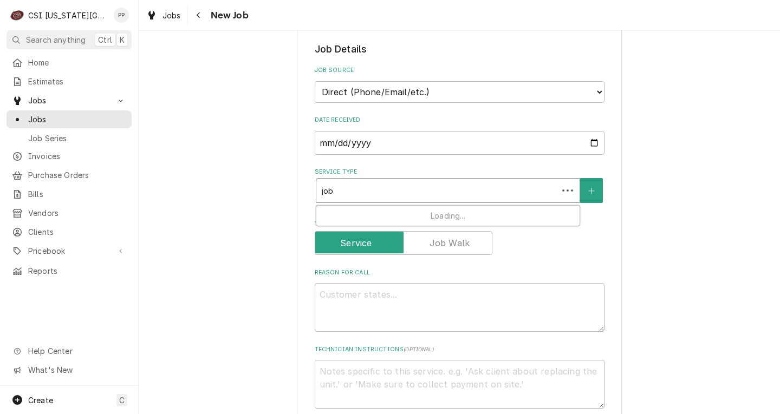
type input "job"
type textarea "x"
type input "job i"
type textarea "x"
type input "job ins"
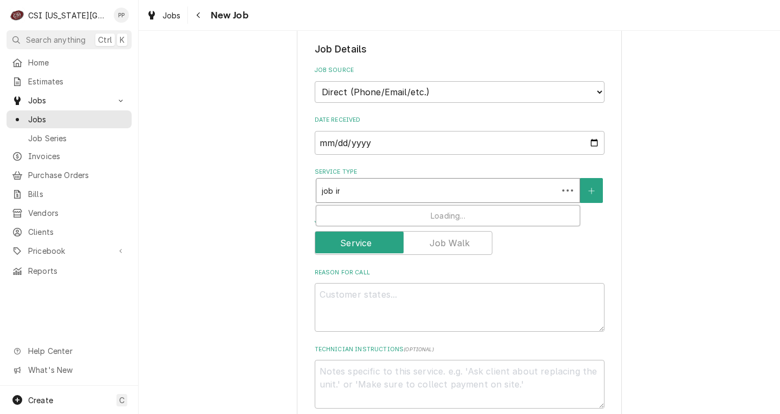
type textarea "x"
type input "job inst"
type textarea "x"
type input "job insta"
type textarea "x"
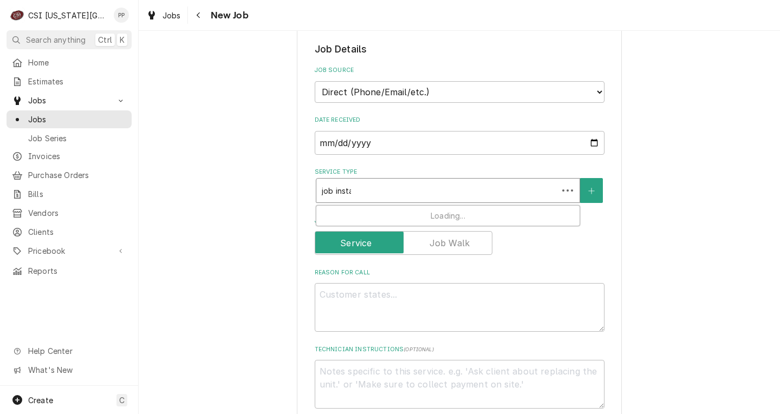
type input "job instal"
type textarea "x"
type input "job install"
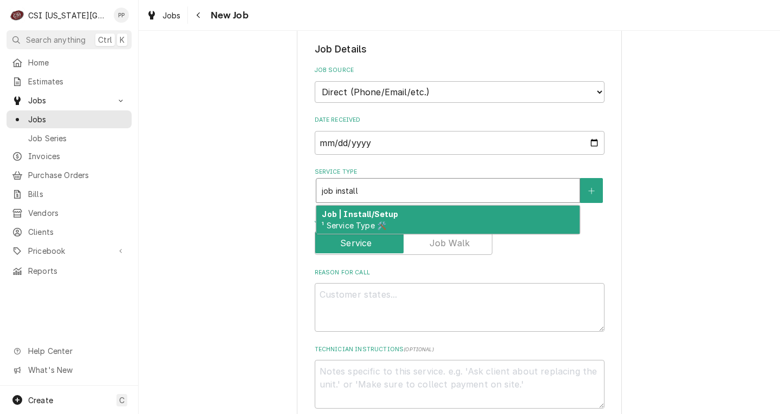
click at [373, 218] on strong "Job | Install/Setup" at bounding box center [360, 214] width 76 height 9
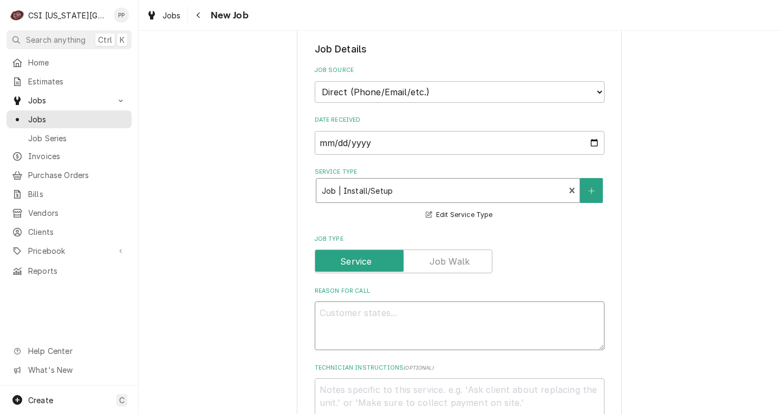
click at [364, 313] on textarea "Reason For Call" at bounding box center [460, 326] width 290 height 49
type textarea "x"
type textarea "D"
type textarea "x"
type textarea "DO"
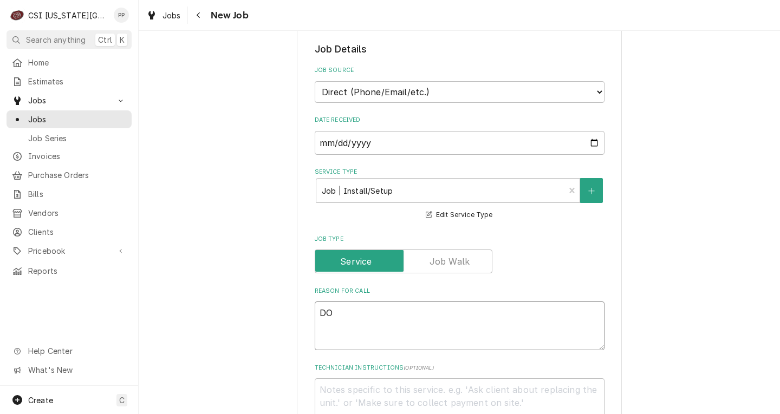
type textarea "x"
type textarea "DOT"
type textarea "x"
type textarea "DOT"
type textarea "x"
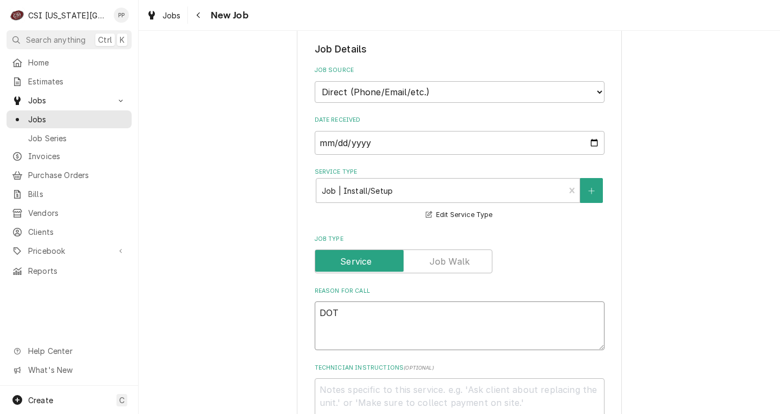
type textarea "DOT p"
type textarea "x"
type textarea "DOT ph"
type textarea "x"
type textarea "DOT phu"
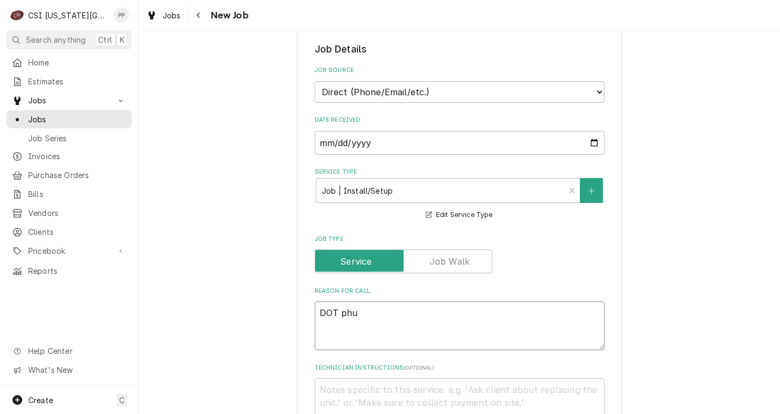
type textarea "x"
type textarea "DOT phui"
type textarea "x"
type textarea "DOT phu"
type textarea "x"
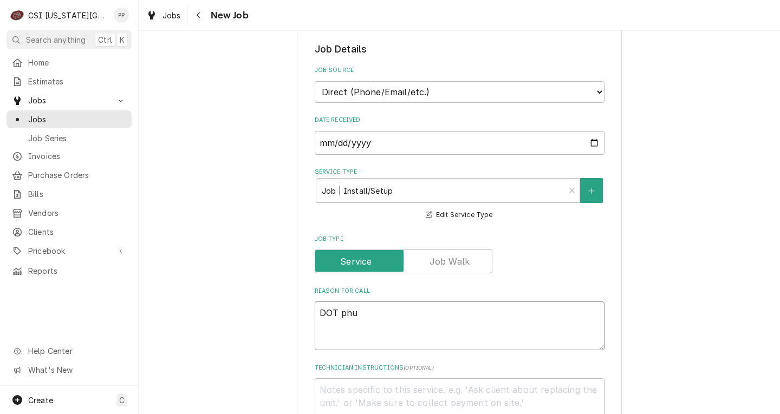
type textarea "DOT ph"
type textarea "x"
type textarea "DOT phy"
type textarea "x"
type textarea "DOT phys"
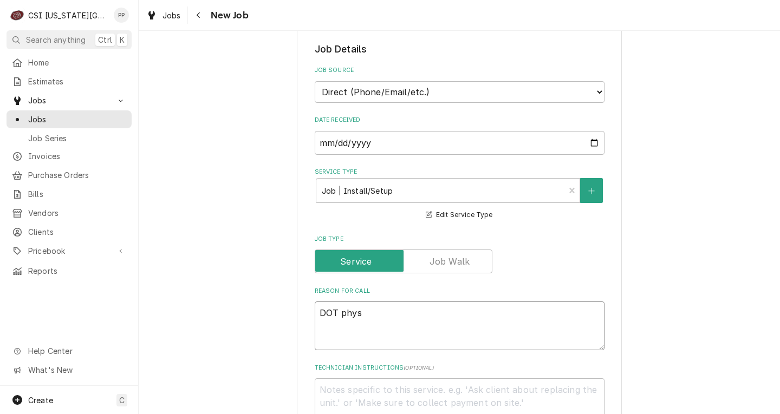
type textarea "x"
type textarea "DOT physi"
type textarea "x"
type textarea "DOT physic"
type textarea "x"
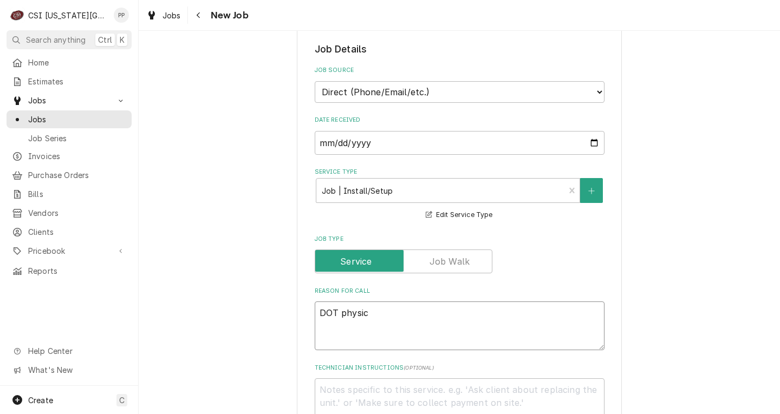
type textarea "DOT physica"
type textarea "x"
type textarea "DOT physical"
type textarea "x"
type textarea "DOT physical"
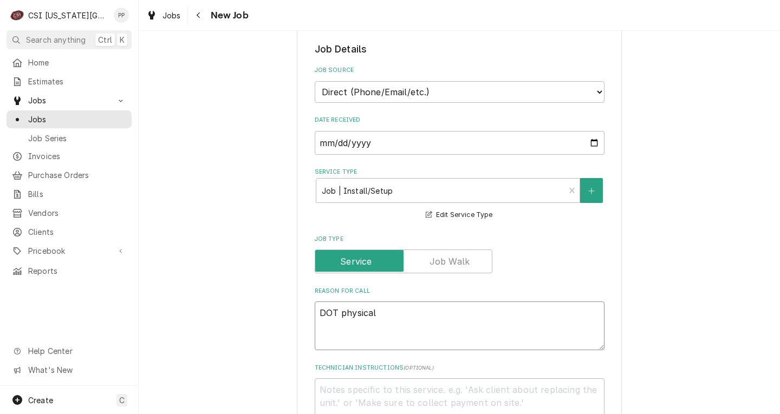
type textarea "x"
type textarea "DOT physical T"
type textarea "x"
type textarea "DOT physical Tu"
type textarea "x"
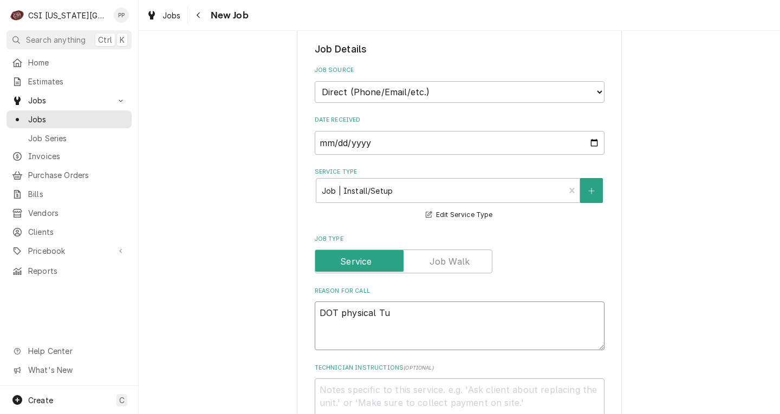
type textarea "DOT physical Tue"
type textarea "x"
type textarea "DOT physical Tues"
type textarea "x"
type textarea "DOT physical Tuesd"
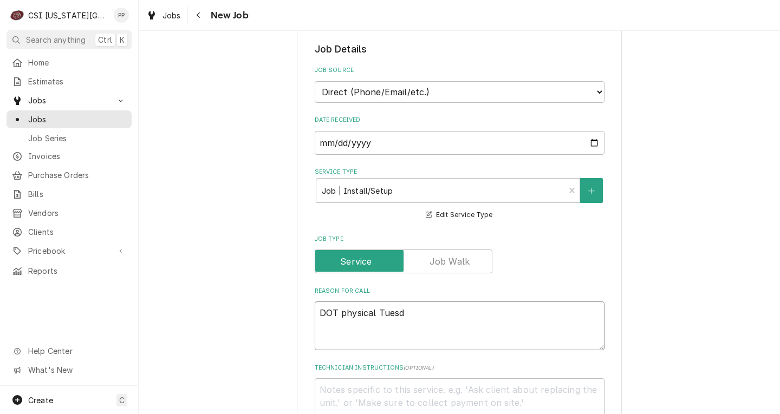
type textarea "x"
type textarea "DOT physical Tuesda"
type textarea "x"
type textarea "DOT physical Tuesday"
type textarea "x"
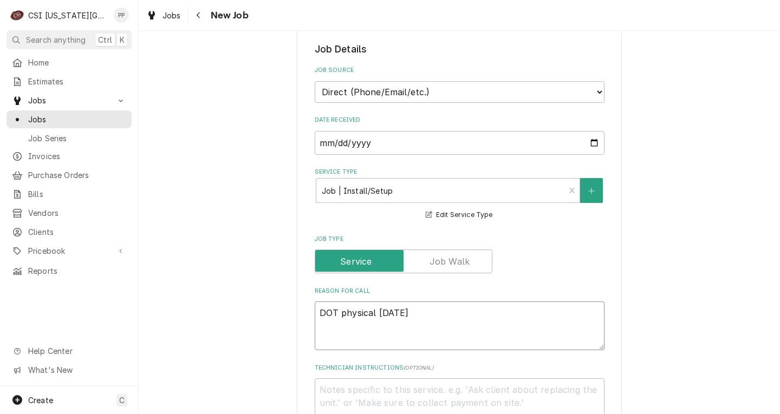
type textarea "DOT physical Tuesday"
type textarea "x"
type textarea "DOT physical Tuesday 8"
type textarea "x"
type textarea "DOT physical Tuesday 8/"
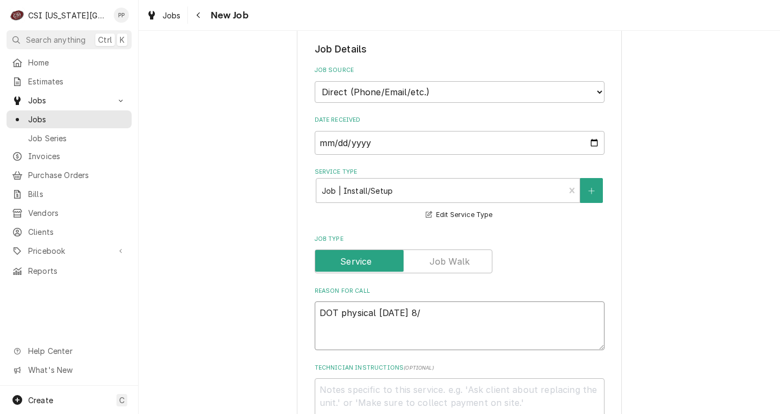
type textarea "x"
type textarea "DOT physical Tuesday 8/2"
type textarea "x"
type textarea "DOT physical Tuesday 8/26"
type textarea "x"
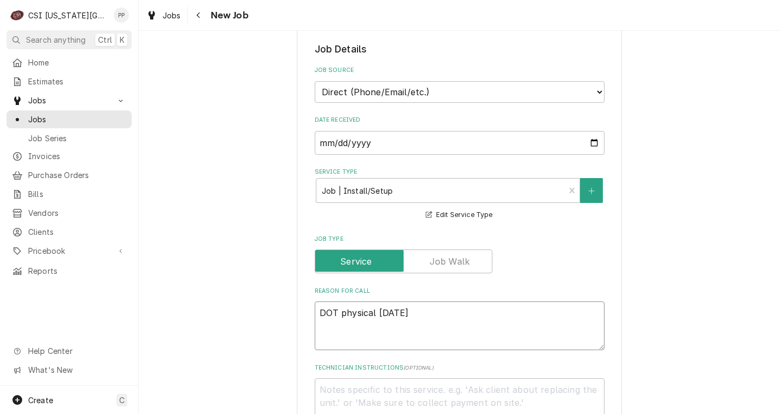
type textarea "DOT physical Tuesday 8/26"
type textarea "x"
type textarea "DOT physical Tuesday 8/26 3"
type textarea "x"
type textarea "DOT physical Tuesday 8/26 31"
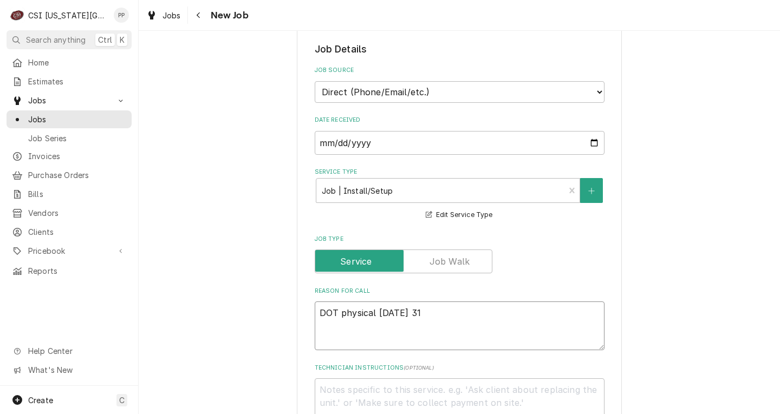
type textarea "x"
type textarea "DOT physical Tuesday 8/26 310"
type textarea "x"
type textarea "DOT physical Tuesday 8/26 310p"
type textarea "x"
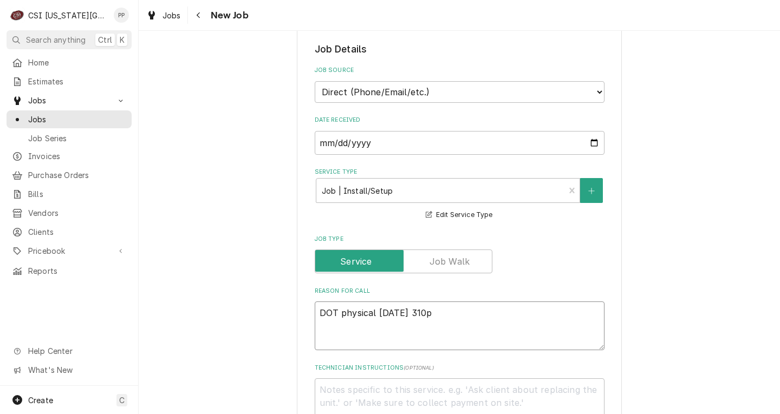
type textarea "DOT physical Tuesday 8/26 310pm"
type textarea "x"
type textarea "DOT physical Tuesday 8/26 310pm"
type textarea "x"
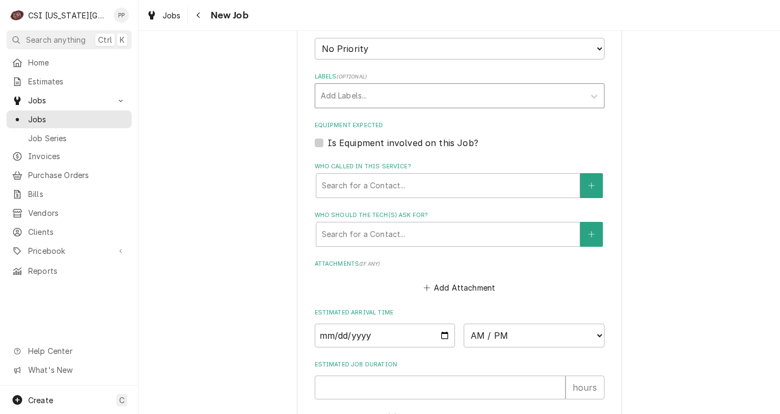
scroll to position [704, 0]
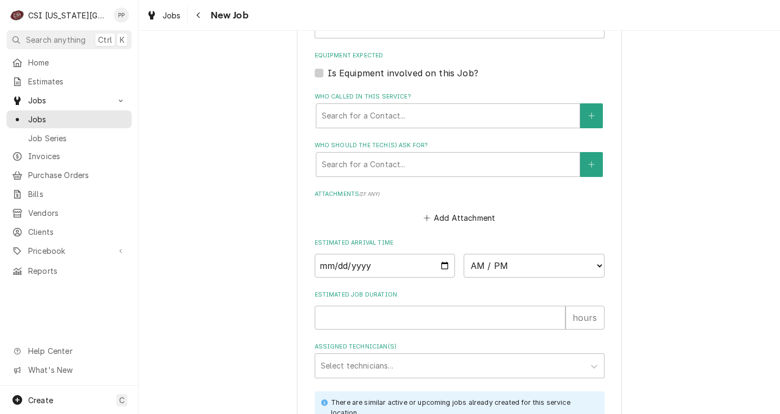
type textarea "DOT physical Tuesday 8/26 310pm"
drag, startPoint x: 400, startPoint y: 266, endPoint x: 409, endPoint y: 265, distance: 9.2
click at [400, 266] on input "Date" at bounding box center [385, 266] width 141 height 24
click at [432, 265] on input "Date" at bounding box center [385, 266] width 141 height 24
click at [433, 265] on input "Date" at bounding box center [385, 266] width 141 height 24
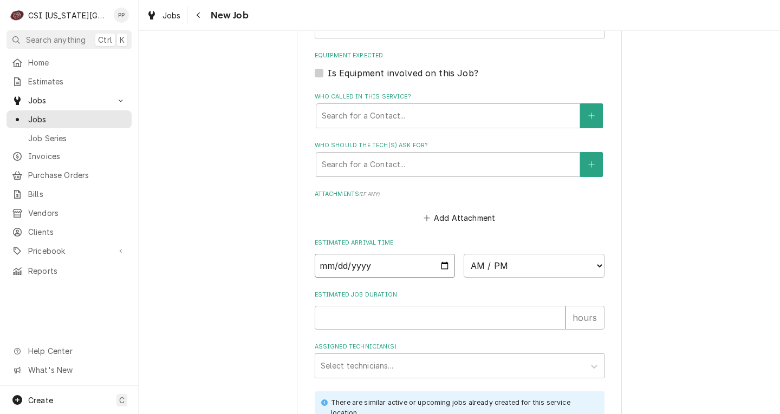
click at [439, 264] on input "Date" at bounding box center [385, 266] width 141 height 24
type textarea "x"
type input "2025-08-26"
click at [497, 265] on select "AM / PM 6:00 AM 6:15 AM 6:30 AM 6:45 AM 7:00 AM 7:15 AM 7:30 AM 7:45 AM 8:00 AM…" at bounding box center [534, 266] width 141 height 24
type textarea "x"
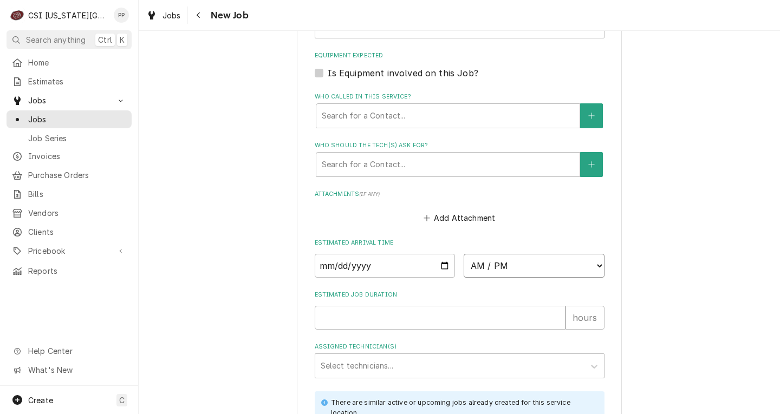
select select "15:00:00"
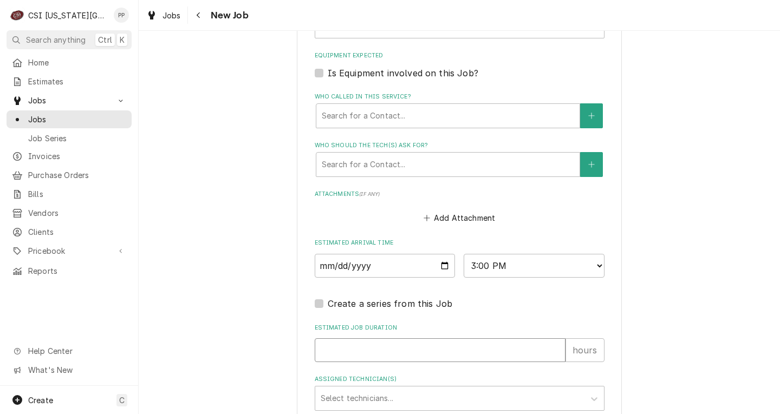
click at [407, 339] on input "Estimated Job Duration" at bounding box center [440, 351] width 251 height 24
type textarea "x"
type input "1"
type textarea "x"
type input "1"
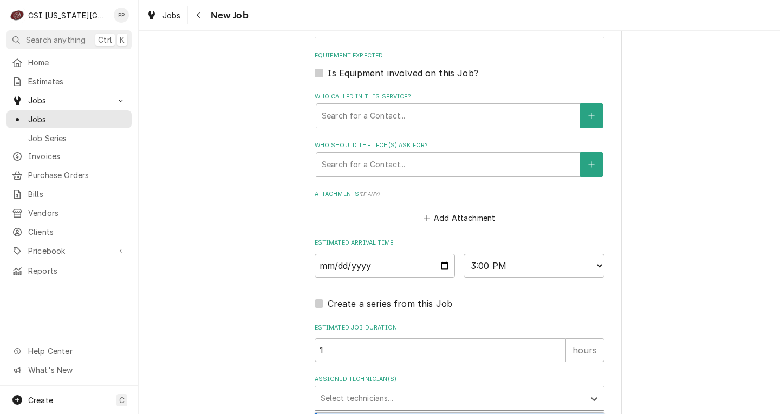
click at [382, 396] on div "Assigned Technician(s)" at bounding box center [450, 399] width 258 height 20
type input "damon"
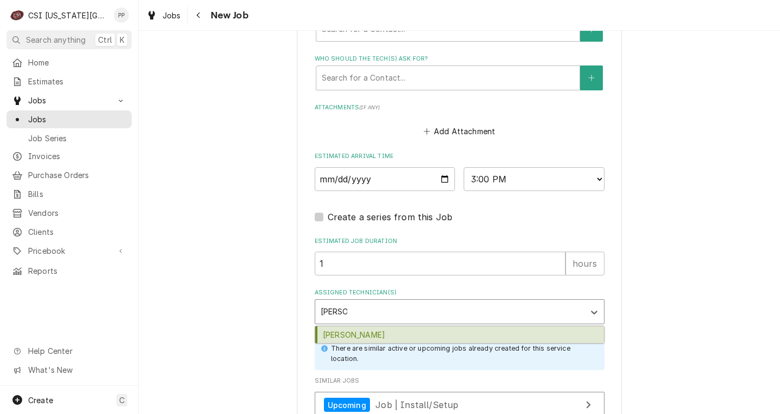
scroll to position [813, 0]
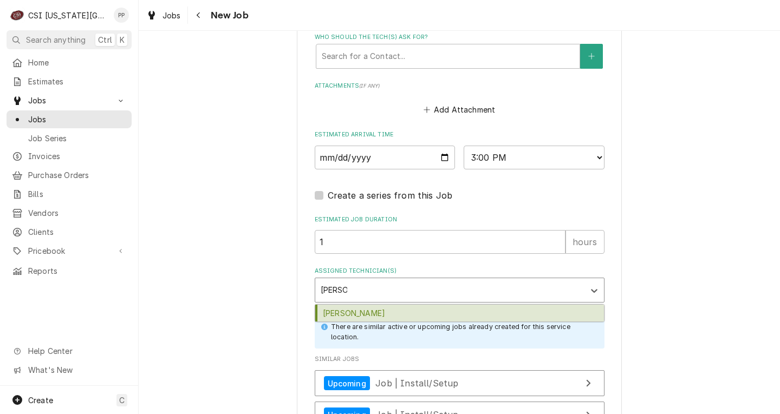
click at [407, 321] on div "Damon Cantu" at bounding box center [459, 313] width 289 height 17
type textarea "x"
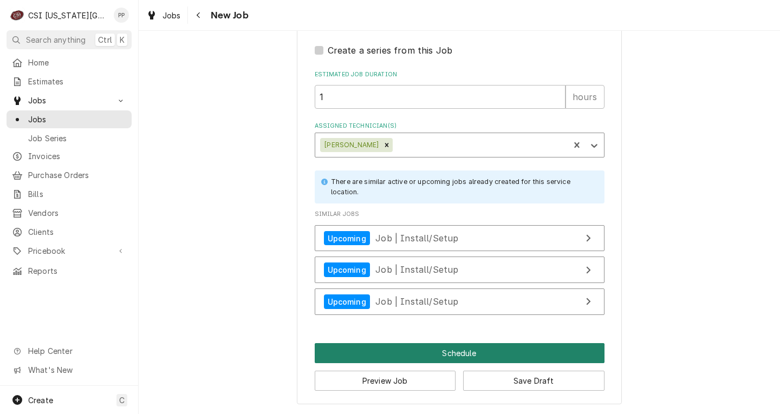
click at [470, 350] on button "Schedule" at bounding box center [460, 354] width 290 height 20
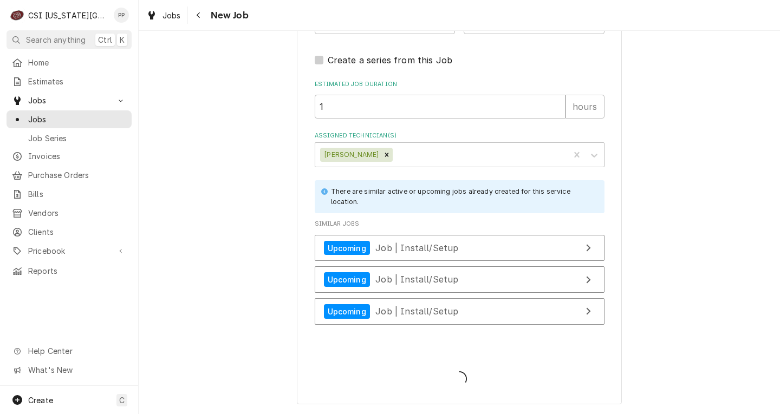
scroll to position [948, 0]
type textarea "x"
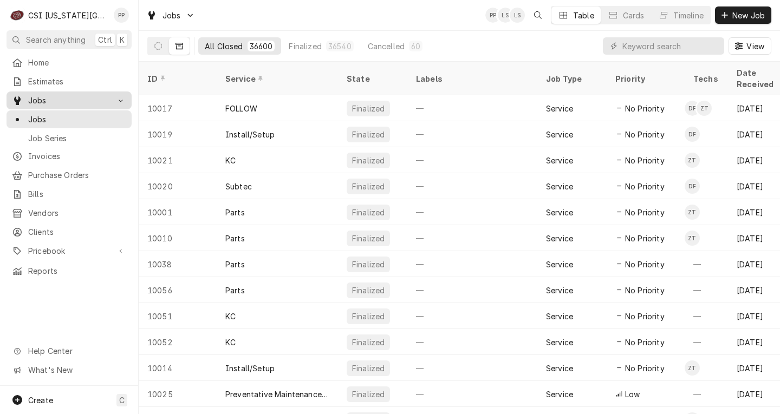
click at [46, 101] on span "Jobs" at bounding box center [69, 100] width 82 height 11
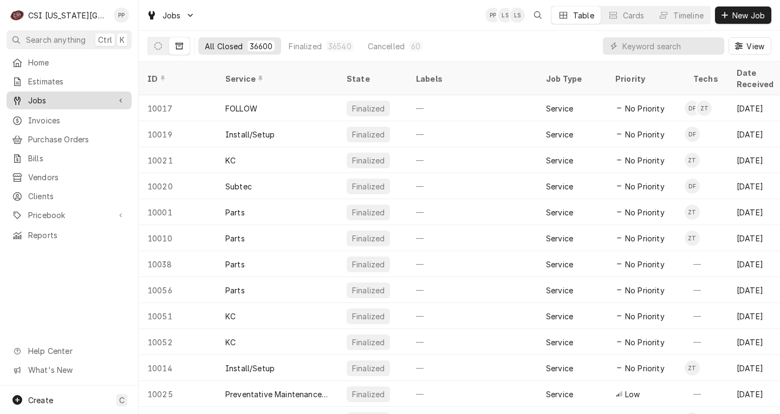
click at [48, 95] on span "Jobs" at bounding box center [69, 100] width 82 height 11
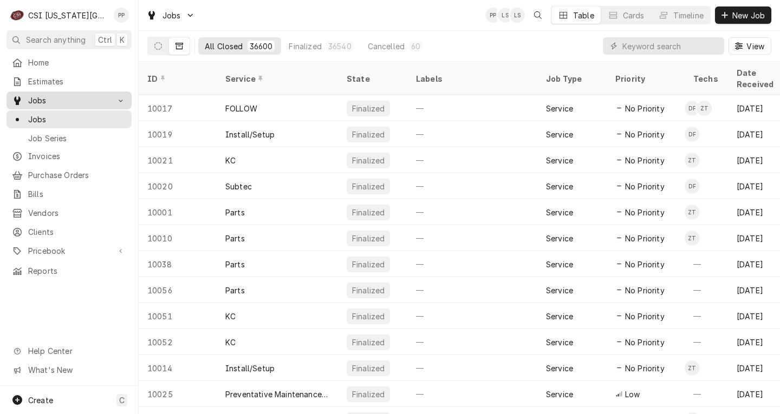
click at [44, 104] on link "Jobs" at bounding box center [69, 101] width 125 height 18
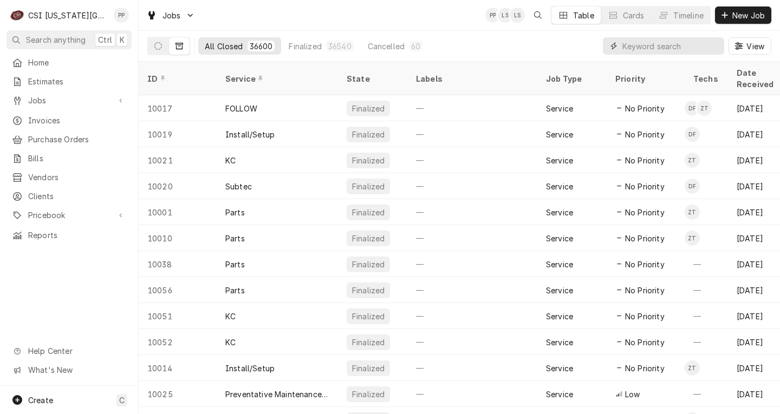
click at [682, 51] on input "Dynamic Content Wrapper" at bounding box center [671, 45] width 96 height 17
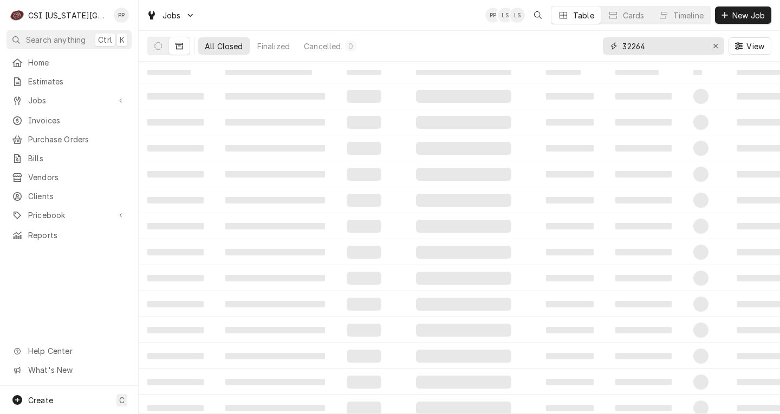
type input "32264"
click at [170, 42] on button "Dynamic Content Wrapper" at bounding box center [179, 45] width 21 height 17
click at [167, 46] on button "Dynamic Content Wrapper" at bounding box center [158, 45] width 21 height 17
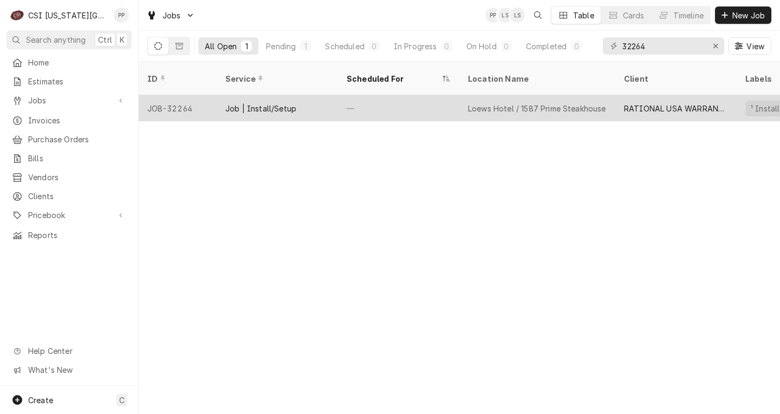
click at [333, 95] on div "Job | Install/Setup" at bounding box center [277, 108] width 121 height 26
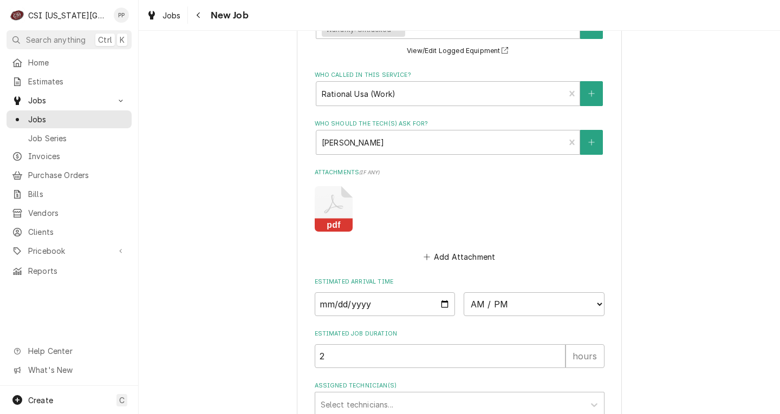
scroll to position [1163, 0]
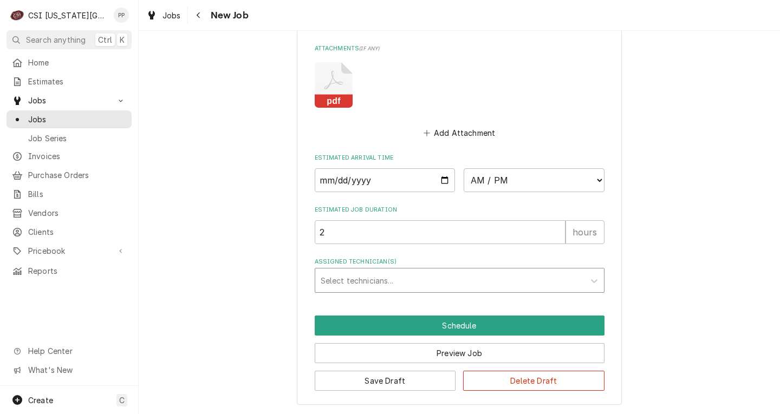
click at [390, 282] on div "Assigned Technician(s)" at bounding box center [450, 281] width 258 height 20
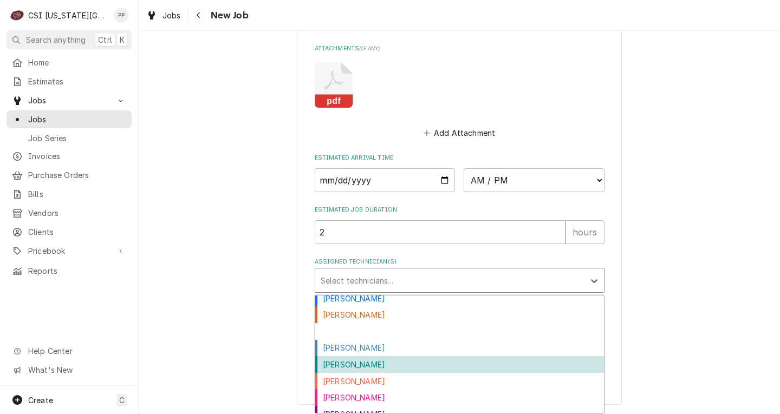
scroll to position [347, 0]
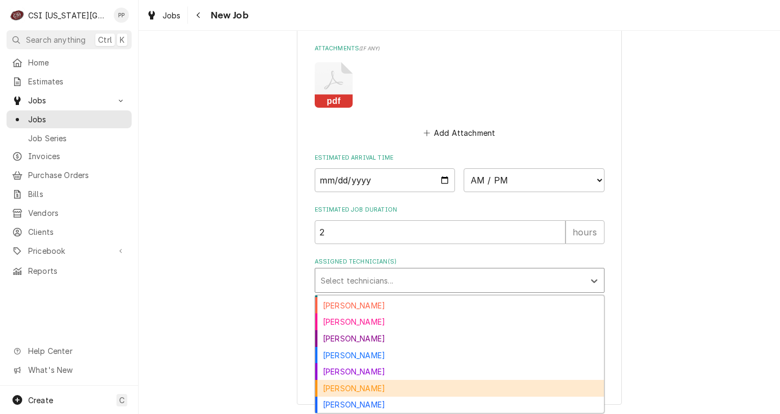
click at [393, 388] on div "Zach Masters" at bounding box center [459, 388] width 289 height 17
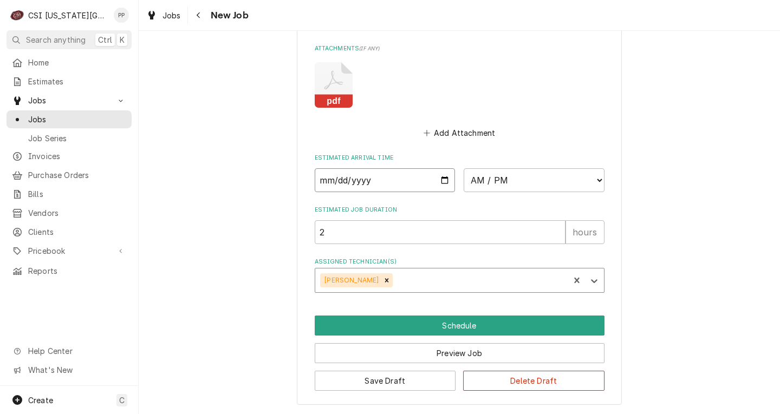
click at [435, 187] on input "Date" at bounding box center [385, 181] width 141 height 24
click at [439, 182] on input "Date" at bounding box center [385, 181] width 141 height 24
type textarea "x"
type input "2025-08-25"
type textarea "x"
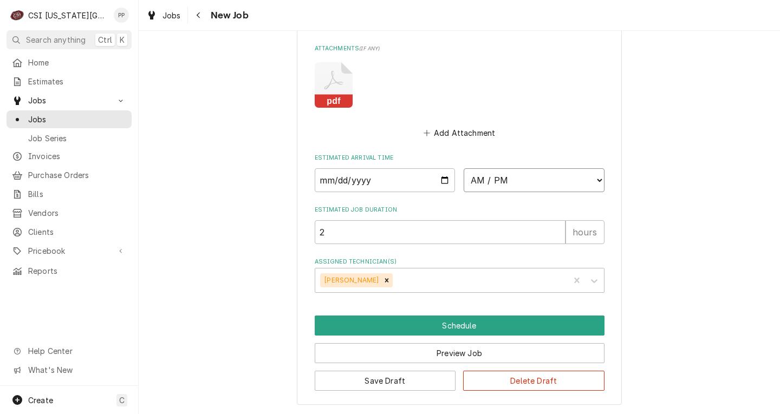
drag, startPoint x: 501, startPoint y: 177, endPoint x: 506, endPoint y: 178, distance: 5.7
click at [501, 178] on select "AM / PM 6:00 AM 6:15 AM 6:30 AM 6:45 AM 7:00 AM 7:15 AM 7:30 AM 7:45 AM 8:00 AM…" at bounding box center [534, 181] width 141 height 24
select select "07:00:00"
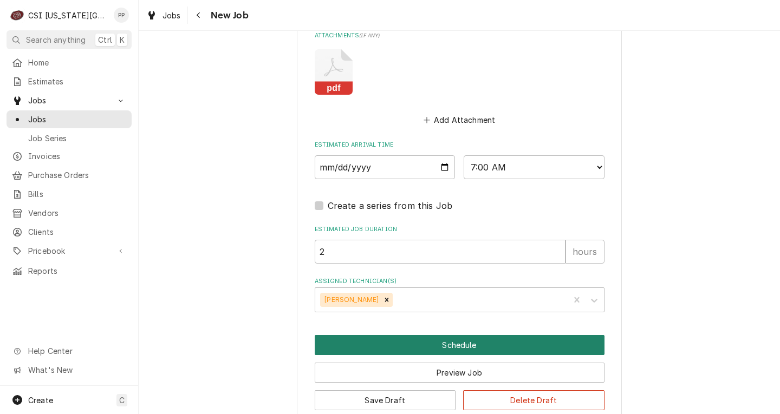
click at [483, 355] on button "Schedule" at bounding box center [460, 345] width 290 height 20
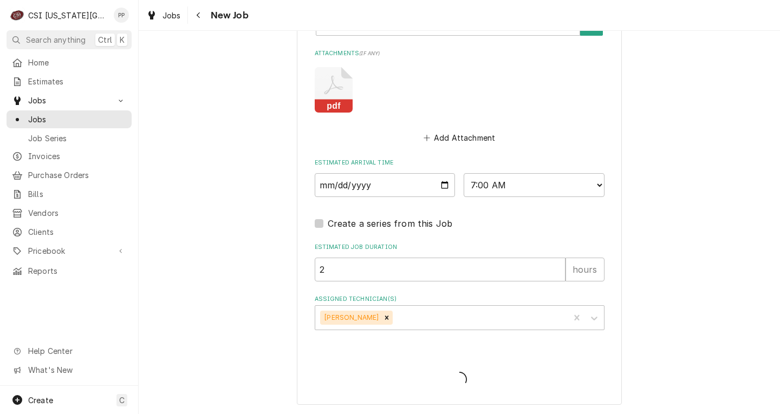
scroll to position [1158, 0]
type textarea "x"
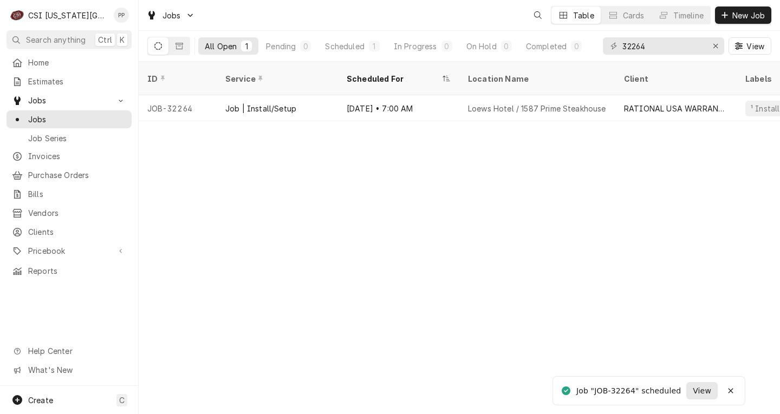
click at [705, 393] on span "View" at bounding box center [702, 391] width 23 height 11
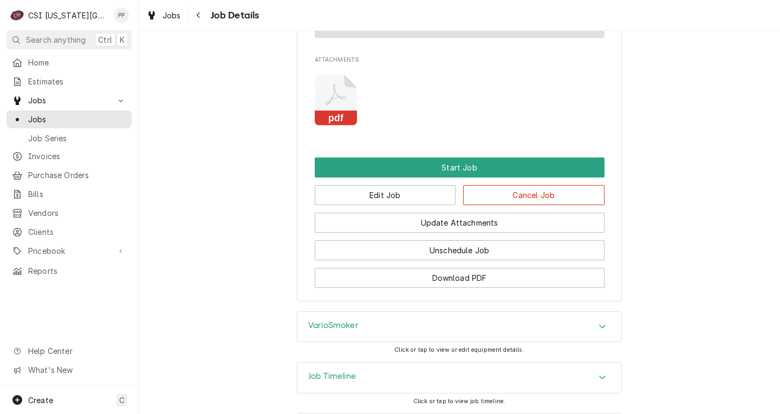
scroll to position [1071, 0]
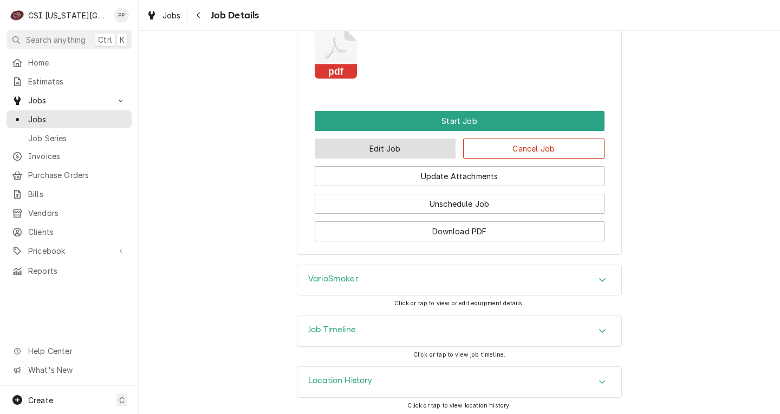
click at [376, 151] on button "Edit Job" at bounding box center [385, 149] width 141 height 20
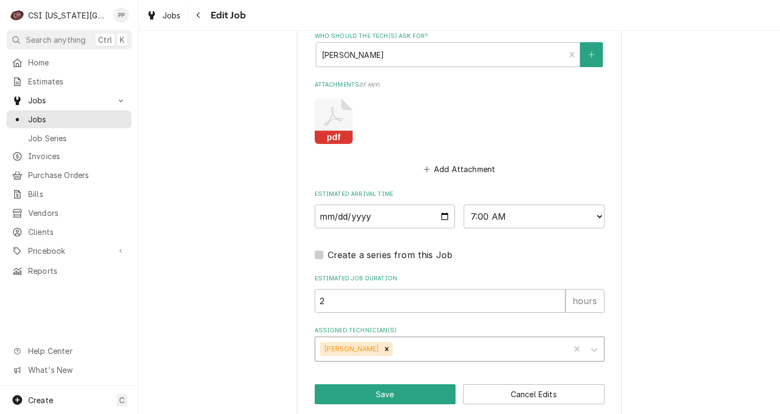
scroll to position [1140, 0]
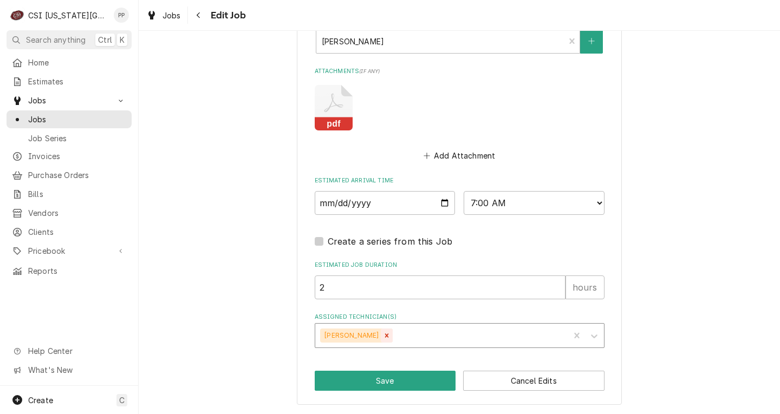
click at [385, 337] on icon "Remove Zach Masters" at bounding box center [387, 336] width 4 height 4
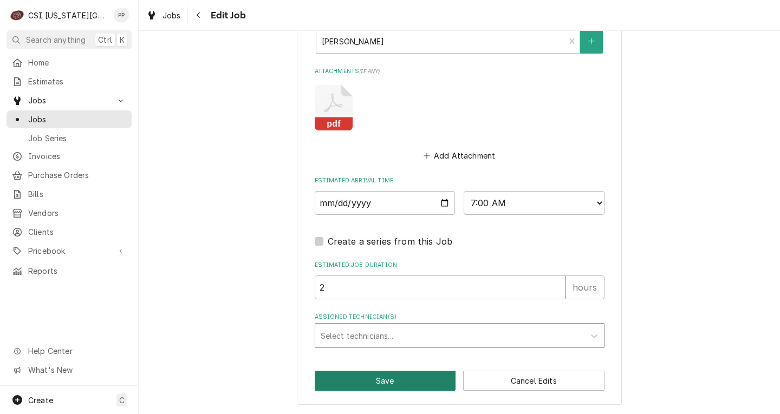
click at [376, 381] on button "Save" at bounding box center [385, 381] width 141 height 20
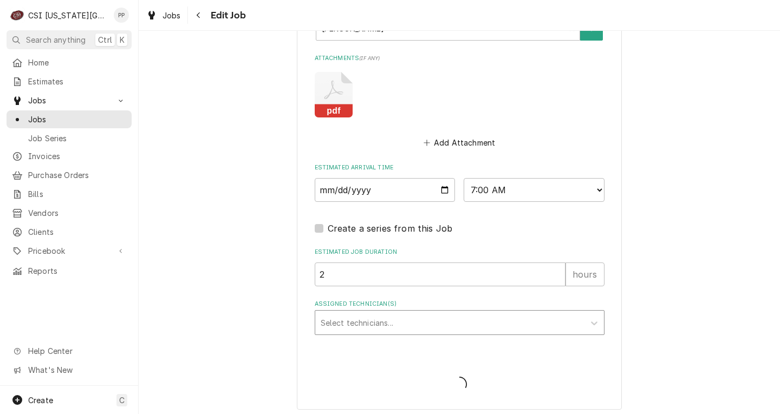
type textarea "x"
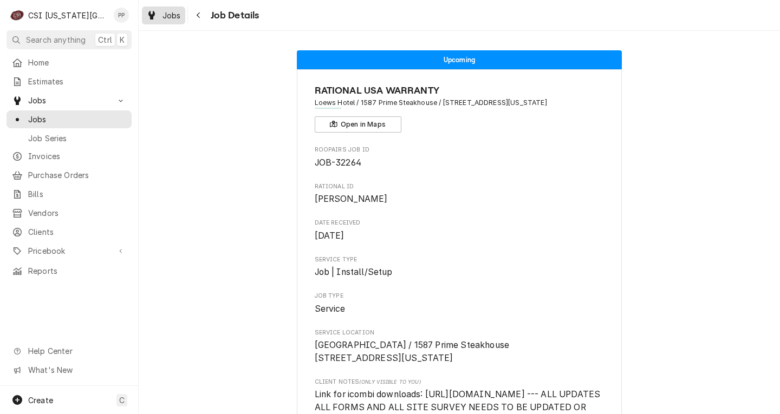
click at [182, 18] on div "Jobs" at bounding box center [163, 16] width 39 height 14
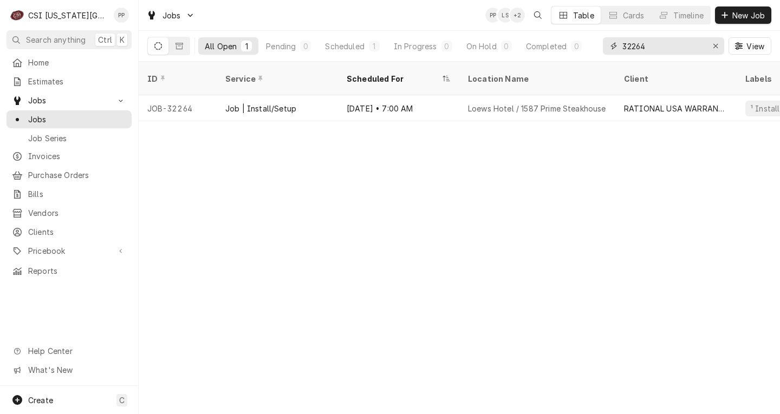
click at [716, 47] on icon "Erase input" at bounding box center [716, 46] width 4 height 4
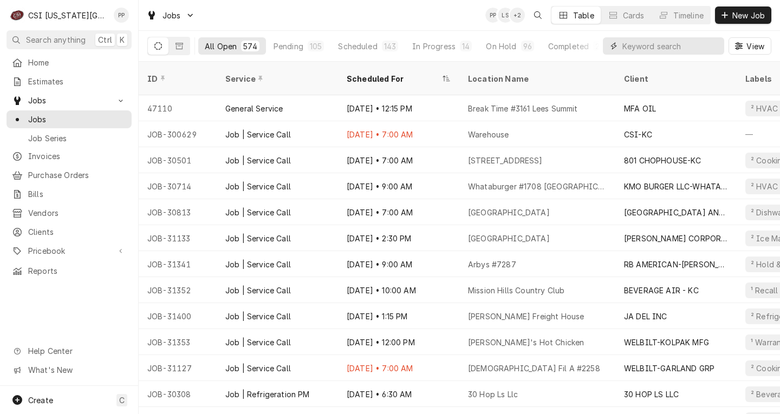
click at [678, 44] on input "Dynamic Content Wrapper" at bounding box center [671, 45] width 96 height 17
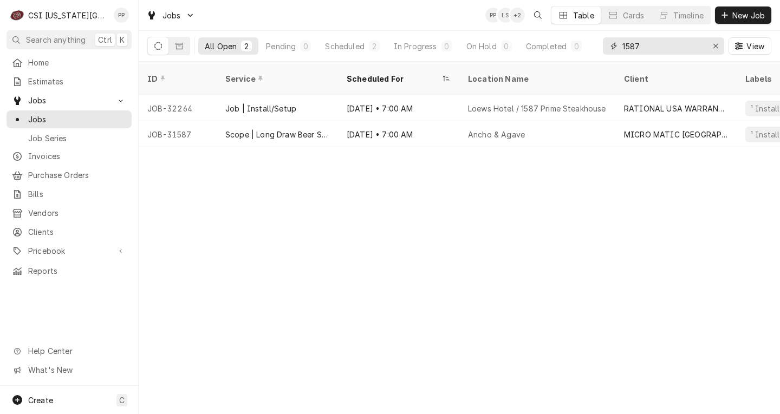
drag, startPoint x: 627, startPoint y: 44, endPoint x: 646, endPoint y: 44, distance: 19.0
click at [610, 45] on div "1587" at bounding box center [663, 45] width 121 height 17
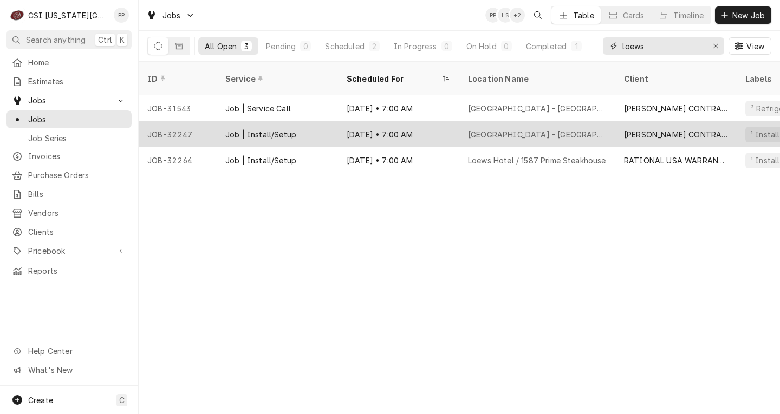
type input "loews"
click at [353, 121] on div "Aug 25 • 7:00 AM" at bounding box center [398, 134] width 121 height 26
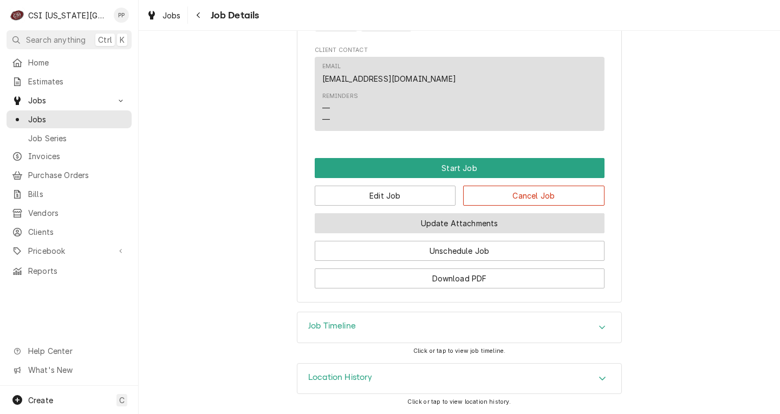
scroll to position [632, 0]
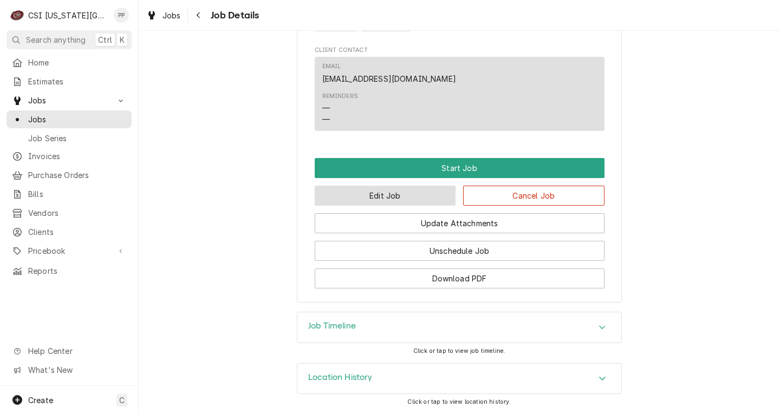
click at [384, 196] on button "Edit Job" at bounding box center [385, 196] width 141 height 20
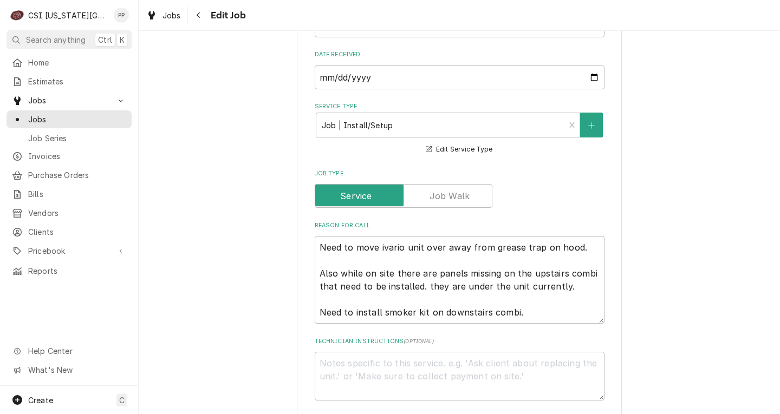
scroll to position [325, 0]
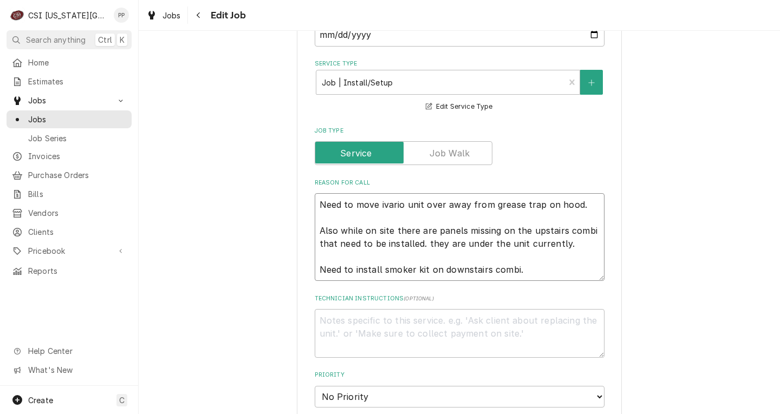
click at [533, 262] on textarea "Need to move ivario unit over away from grease trap on hood. Also while on site…" at bounding box center [460, 237] width 290 height 88
click at [539, 267] on textarea "Need to move ivario unit over away from grease trap on hood. Also while on site…" at bounding box center [460, 237] width 290 height 88
type textarea "x"
type textarea "Need to move ivario unit over away from grease trap on hood. Also while on site…"
type textarea "x"
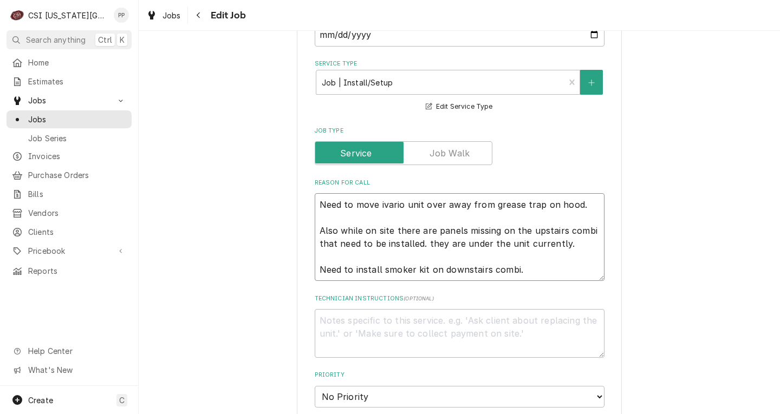
type textarea "Need to move ivario unit over away from grease trap on hood. Also while on site…"
type textarea "x"
type textarea "Need to move ivario unit over away from grease trap on hood. Also while on site…"
type textarea "x"
type textarea "Need to move ivario unit over away from grease trap on hood. Also while on site…"
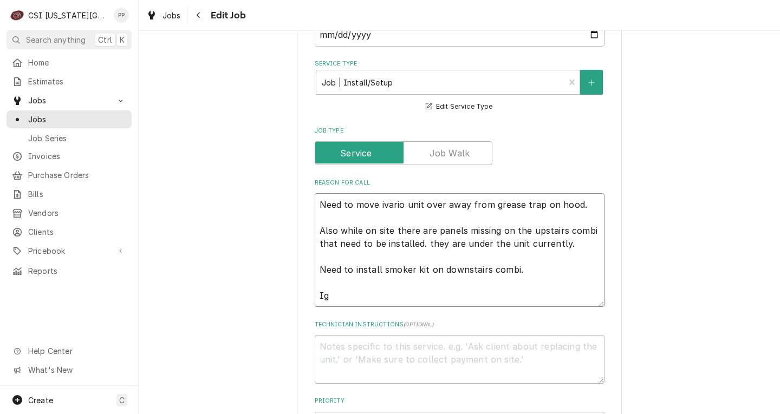
type textarea "x"
type textarea "Need to move ivario unit over away from grease trap on hood. Also while on site…"
type textarea "x"
type textarea "Need to move ivario unit over away from grease trap on hood. Also while on site…"
type textarea "x"
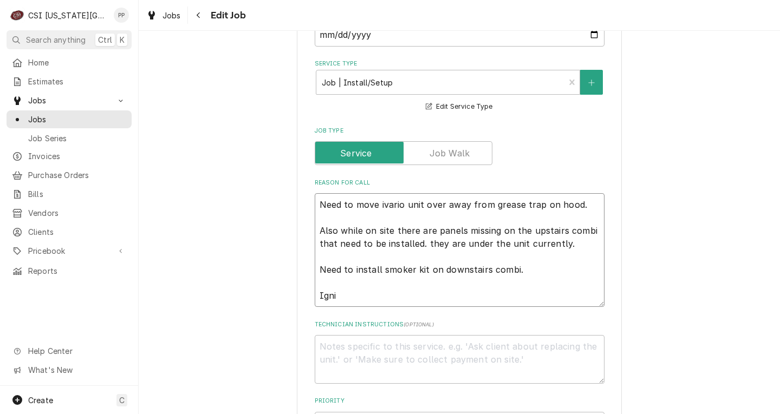
type textarea "Need to move ivario unit over away from grease trap on hood. Also while on site…"
type textarea "x"
type textarea "Need to move ivario unit over away from grease trap on hood. Also while on site…"
type textarea "x"
type textarea "Need to move ivario unit over away from grease trap on hood. Also while on site…"
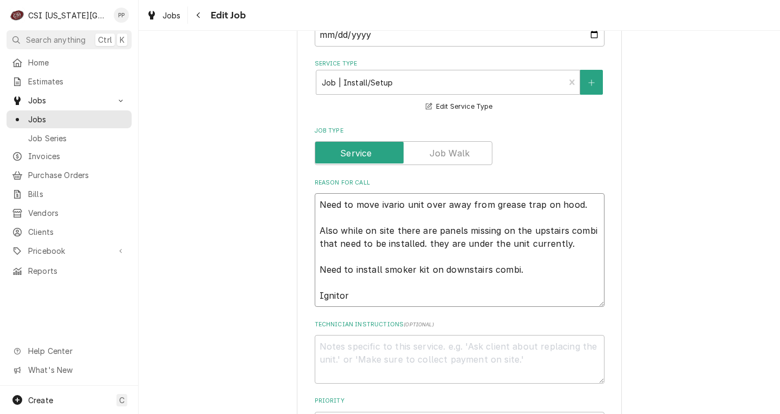
type textarea "x"
type textarea "Need to move ivario unit over away from grease trap on hood. Also while on site…"
type textarea "x"
type textarea "Need to move ivario unit over away from grease trap on hood. Also while on site…"
type textarea "x"
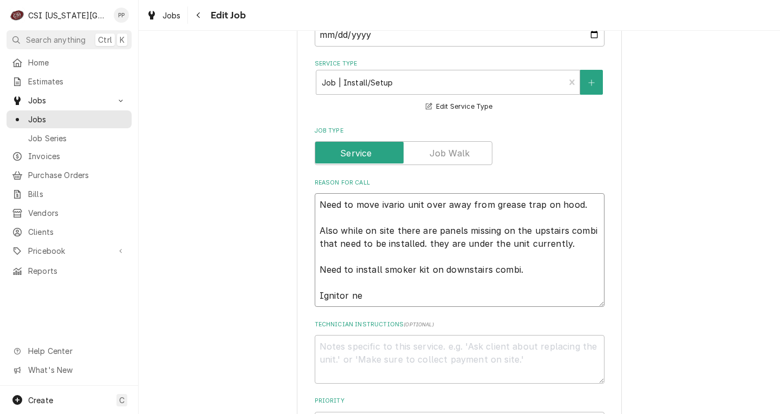
type textarea "Need to move ivario unit over away from grease trap on hood. Also while on site…"
type textarea "x"
type textarea "Need to move ivario unit over away from grease trap on hood. Also while on site…"
type textarea "x"
type textarea "Need to move ivario unit over away from grease trap on hood. Also while on site…"
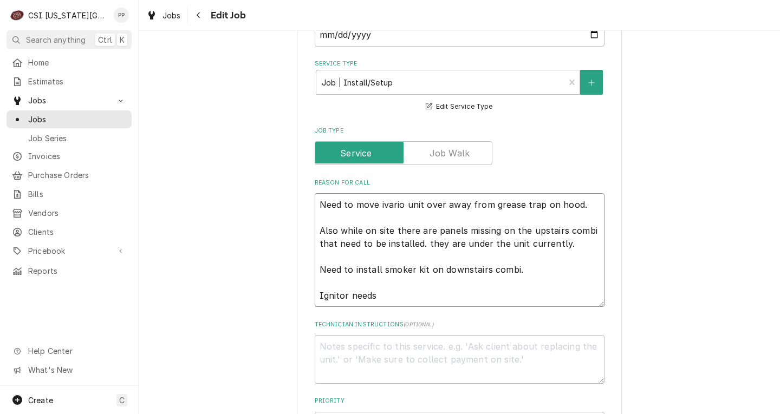
type textarea "x"
type textarea "Need to move ivario unit over away from grease trap on hood. Also while on site…"
type textarea "x"
type textarea "Need to move ivario unit over away from grease trap on hood. Also while on site…"
type textarea "x"
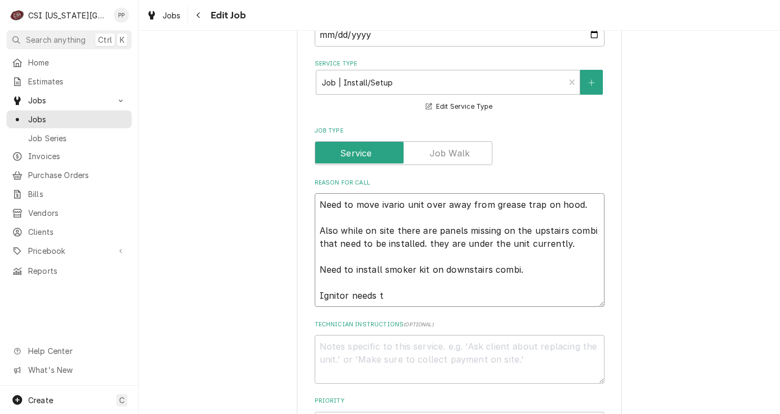
type textarea "Need to move ivario unit over away from grease trap on hood. Also while on site…"
type textarea "x"
type textarea "Need to move ivario unit over away from grease trap on hood. Also while on site…"
type textarea "x"
type textarea "Need to move ivario unit over away from grease trap on hood. Also while on site…"
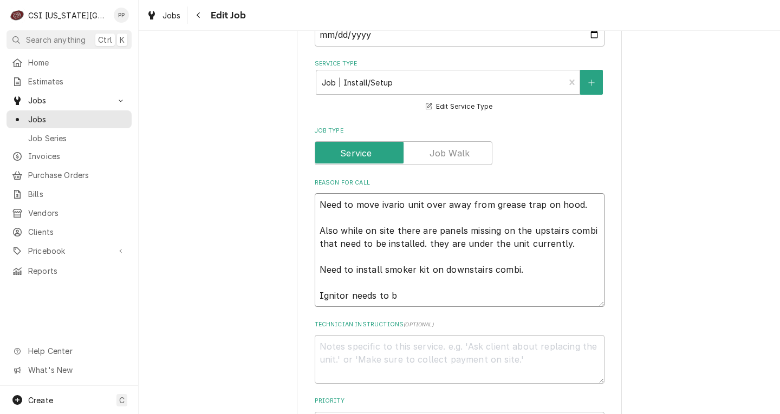
type textarea "x"
type textarea "Need to move ivario unit over away from grease trap on hood. Also while on site…"
type textarea "x"
type textarea "Need to move ivario unit over away from grease trap on hood. Also while on site…"
type textarea "x"
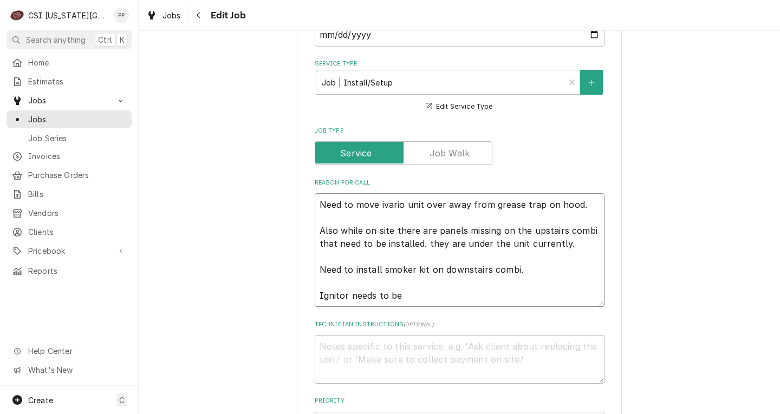
type textarea "Need to move ivario unit over away from grease trap on hood. Also while on site…"
type textarea "x"
type textarea "Need to move ivario unit over away from grease trap on hood. Also while on site…"
type textarea "x"
type textarea "Need to move ivario unit over away from grease trap on hood. Also while on site…"
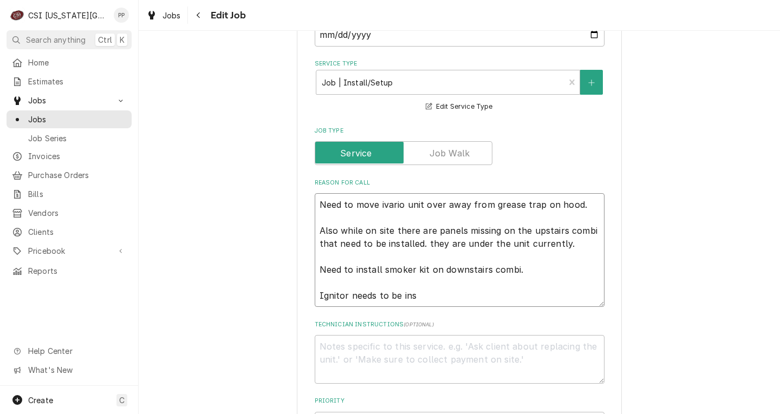
type textarea "x"
type textarea "Need to move ivario unit over away from grease trap on hood. Also while on site…"
type textarea "x"
type textarea "Need to move ivario unit over away from grease trap on hood. Also while on site…"
type textarea "x"
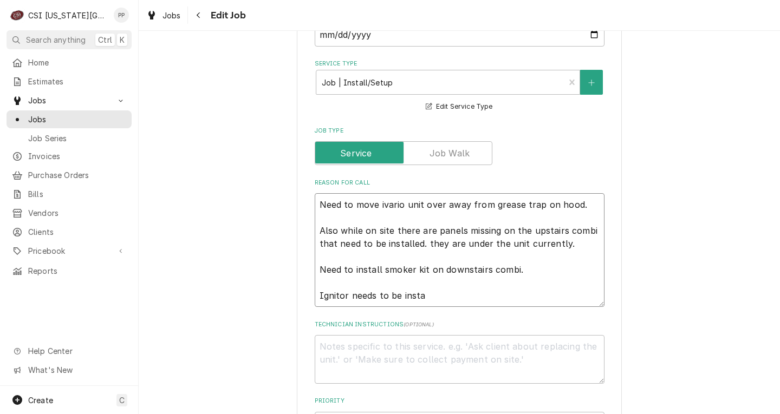
type textarea "Need to move ivario unit over away from grease trap on hood. Also while on site…"
type textarea "x"
type textarea "Need to move ivario unit over away from grease trap on hood. Also while on site…"
type textarea "x"
type textarea "Need to move ivario unit over away from grease trap on hood. Also while on site…"
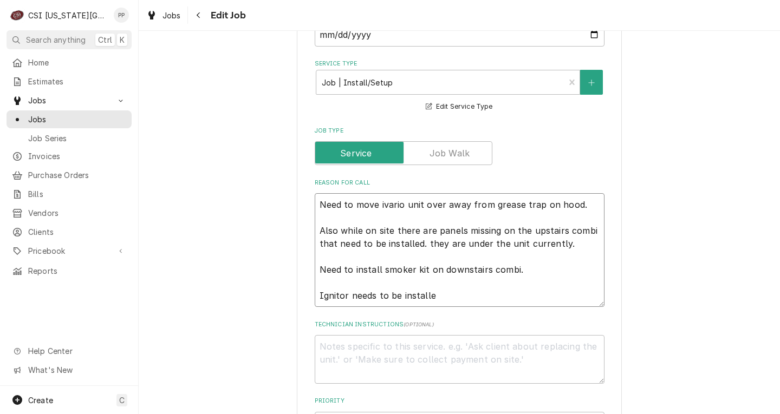
type textarea "x"
type textarea "Need to move ivario unit over away from grease trap on hood. Also while on site…"
type textarea "x"
type textarea "Need to move ivario unit over away from grease trap on hood. Also while on site…"
type textarea "x"
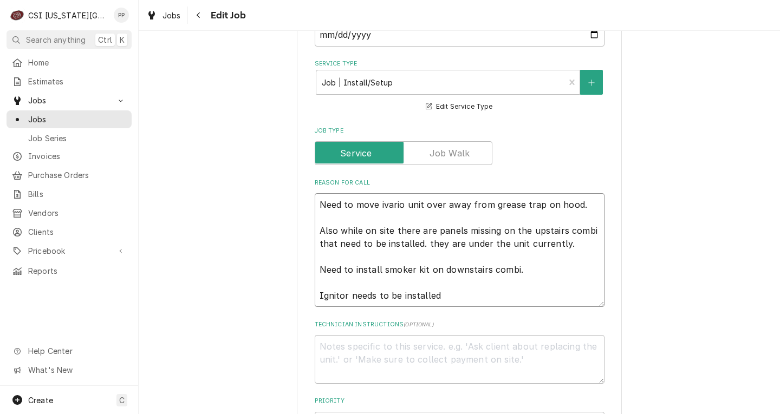
type textarea "Need to move ivario unit over away from grease trap on hood. Also while on site…"
type textarea "x"
type textarea "Need to move ivario unit over away from grease trap on hood. Also while on site…"
type textarea "x"
type textarea "Need to move ivario unit over away from grease trap on hood. Also while on site…"
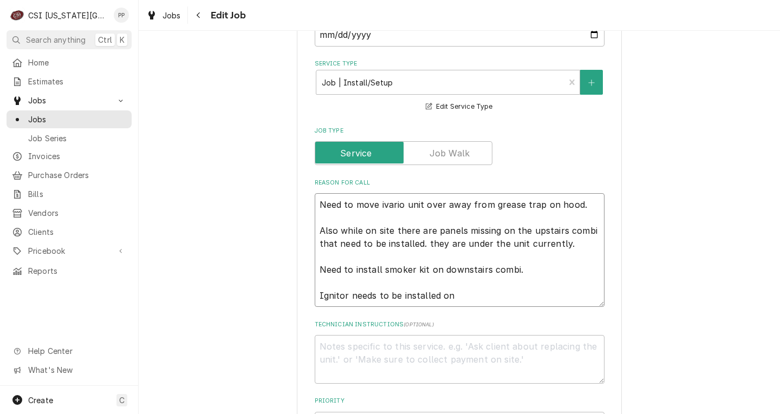
type textarea "x"
type textarea "Need to move ivario unit over away from grease trap on hood. Also while on site…"
type textarea "x"
type textarea "Need to move ivario unit over away from grease trap on hood. Also while on site…"
type textarea "x"
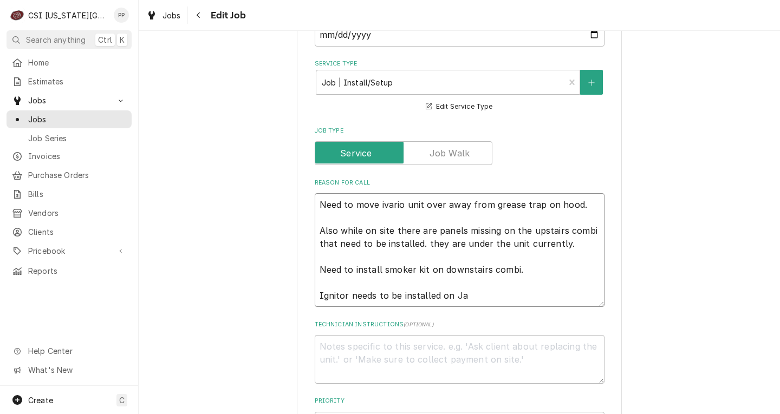
type textarea "Need to move ivario unit over away from grease trap on hood. Also while on site…"
type textarea "x"
type textarea "Need to move ivario unit over away from grease trap on hood. Also while on site…"
type textarea "x"
type textarea "Need to move ivario unit over away from grease trap on hood. Also while on site…"
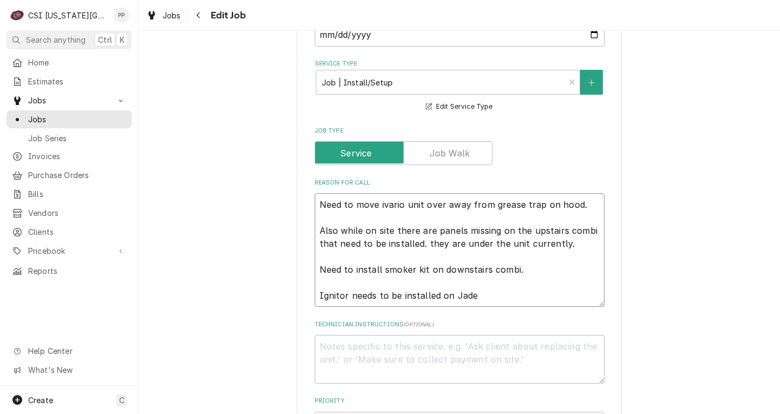
type textarea "x"
type textarea "Need to move ivario unit over away from grease trap on hood. Also while on site…"
type textarea "x"
type textarea "Need to move ivario unit over away from grease trap on hood. Also while on site…"
type textarea "x"
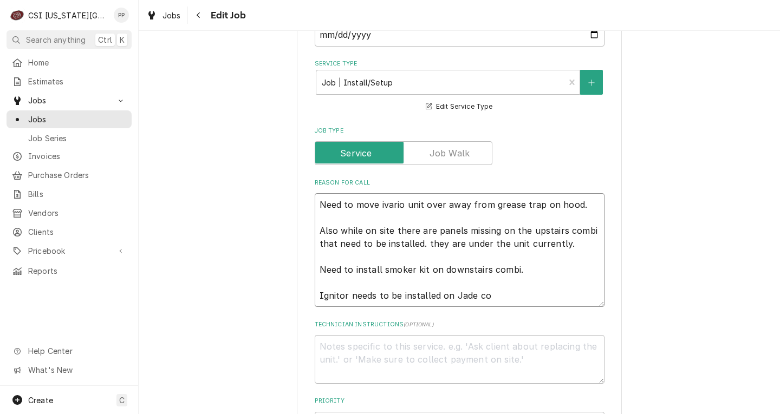
type textarea "Need to move ivario unit over away from grease trap on hood. Also while on site…"
type textarea "x"
type textarea "Need to move ivario unit over away from grease trap on hood. Also while on site…"
type textarea "x"
type textarea "Need to move ivario unit over away from grease trap on hood. Also while on site…"
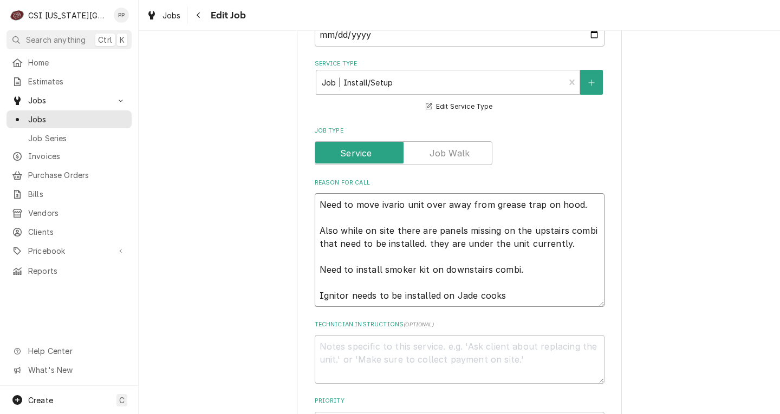
type textarea "x"
type textarea "Need to move ivario unit over away from grease trap on hood. Also while on site…"
type textarea "x"
type textarea "Need to move ivario unit over away from grease trap on hood. Also while on site…"
type textarea "x"
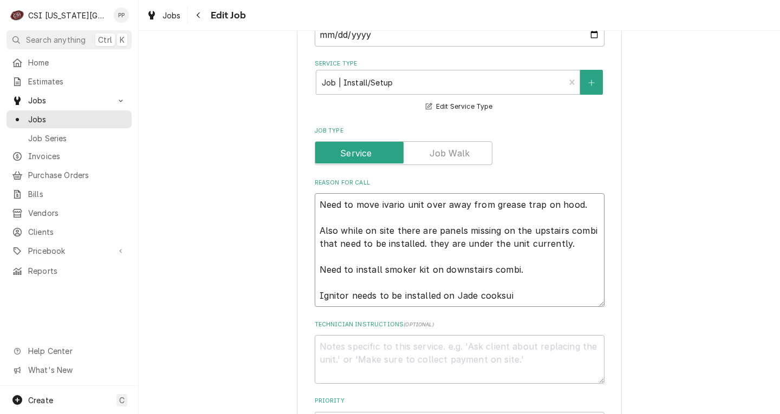
type textarea "Need to move ivario unit over away from grease trap on hood. Also while on site…"
type textarea "x"
type textarea "Need to move ivario unit over away from grease trap on hood. Also while on site…"
type textarea "x"
type textarea "Need to move ivario unit over away from grease trap on hood. Also while on site…"
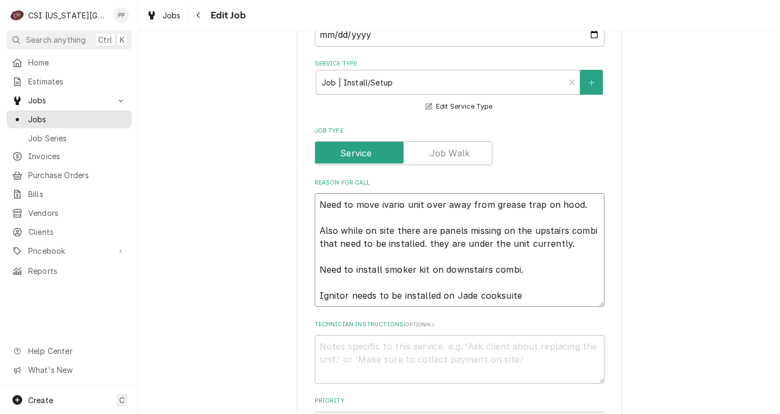
type textarea "x"
type textarea "Need to move ivario unit over away from grease trap on hood. Also while on site…"
type textarea "x"
type textarea "Need to move ivario unit over away from grease trap on hood. Also while on site…"
type textarea "x"
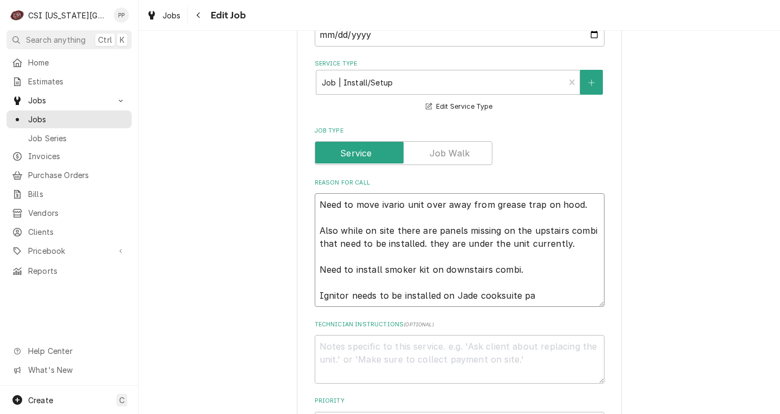
type textarea "Need to move ivario unit over away from grease trap on hood. Also while on site…"
type textarea "x"
type textarea "Need to move ivario unit over away from grease trap on hood. Also while on site…"
type textarea "x"
type textarea "Need to move ivario unit over away from grease trap on hood. Also while on site…"
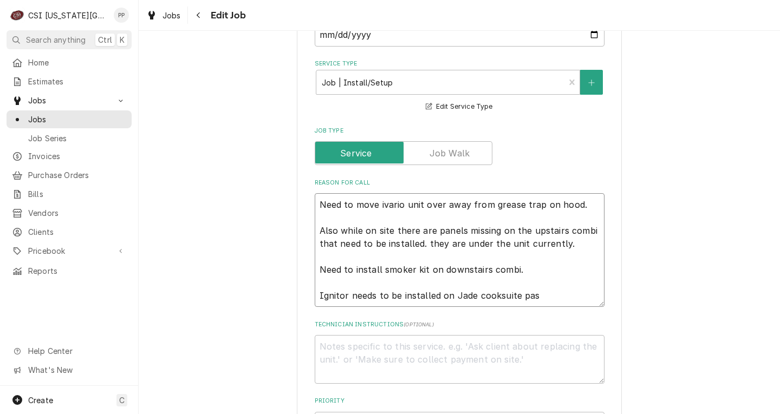
type textarea "x"
type textarea "Need to move ivario unit over away from grease trap on hood. Also while on site…"
type textarea "x"
type textarea "Need to move ivario unit over away from grease trap on hood. Also while on site…"
type textarea "x"
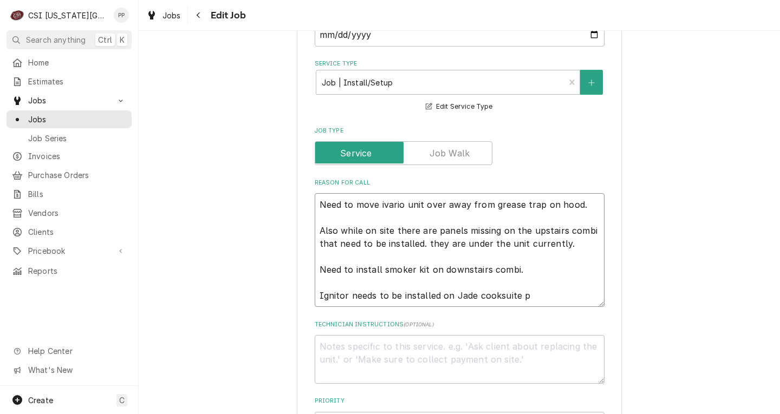
type textarea "Need to move ivario unit over away from grease trap on hood. Also while on site…"
type textarea "x"
type textarea "Need to move ivario unit over away from grease trap on hood. Also while on site…"
type textarea "x"
type textarea "Need to move ivario unit over away from grease trap on hood. Also while on site…"
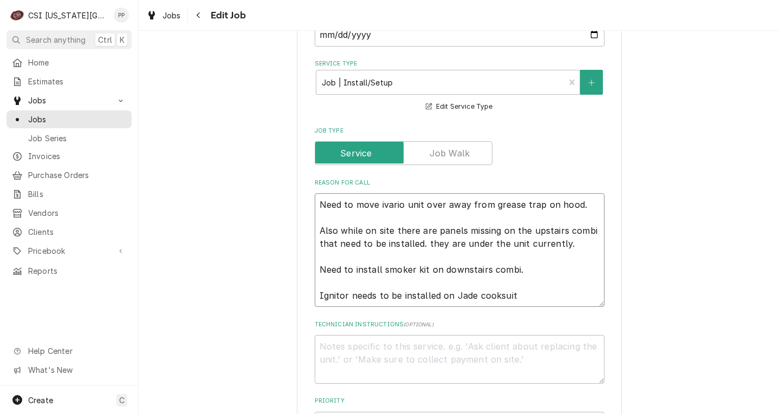
type textarea "x"
type textarea "Need to move ivario unit over away from grease trap on hood. Also while on site…"
type textarea "x"
type textarea "Need to move ivario unit over away from grease trap on hood. Also while on site…"
type textarea "x"
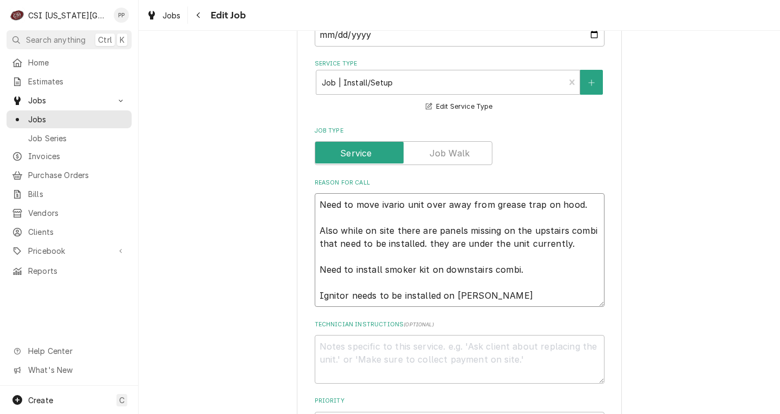
type textarea "Need to move ivario unit over away from grease trap on hood. Also while on site…"
type textarea "x"
type textarea "Need to move ivario unit over away from grease trap on hood. Also while on site…"
type textarea "x"
type textarea "Need to move ivario unit over away from grease trap on hood. Also while on site…"
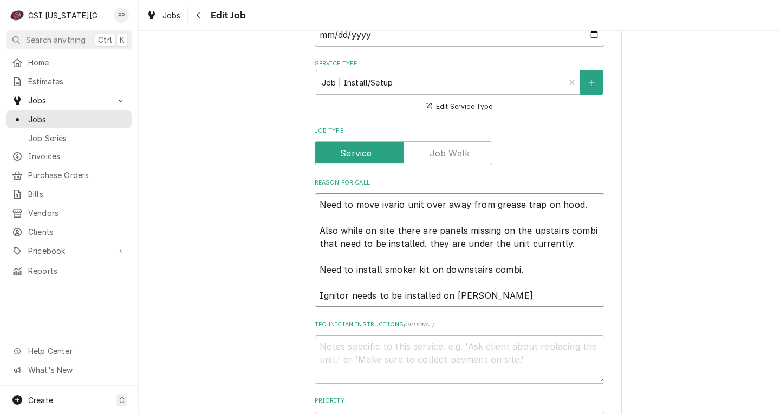
type textarea "x"
type textarea "Need to move ivario unit over away from grease trap on hood. Also while on site…"
type textarea "x"
type textarea "Need to move ivario unit over away from grease trap on hood. Also while on site…"
type textarea "x"
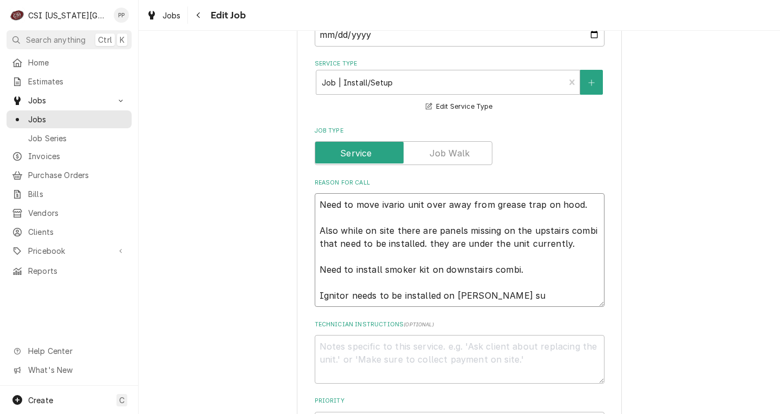
type textarea "Need to move ivario unit over away from grease trap on hood. Also while on site…"
type textarea "x"
type textarea "Need to move ivario unit over away from grease trap on hood. Also while on site…"
type textarea "x"
type textarea "Need to move ivario unit over away from grease trap on hood. Also while on site…"
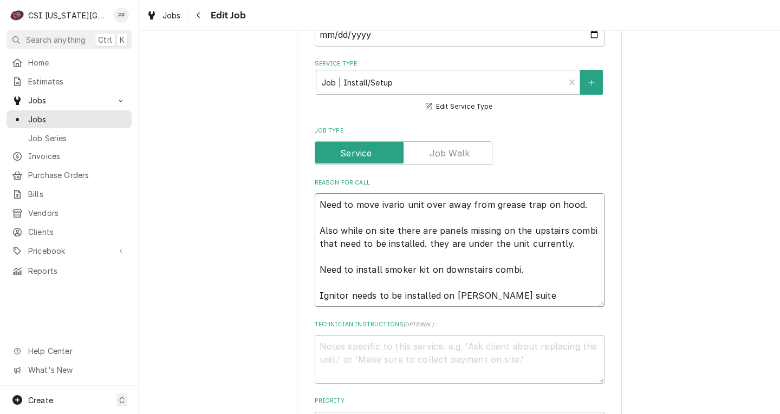
type textarea "x"
type textarea "Need to move ivario unit over away from grease trap on hood. Also while on site…"
type textarea "x"
type textarea "Need to move ivario unit over away from grease trap on hood. Also while on site…"
type textarea "x"
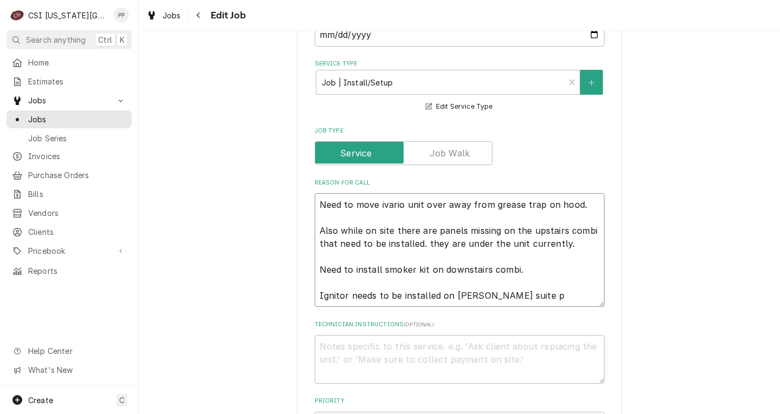
type textarea "Need to move ivario unit over away from grease trap on hood. Also while on site…"
type textarea "x"
type textarea "Need to move ivario unit over away from grease trap on hood. Also while on site…"
type textarea "x"
type textarea "Need to move ivario unit over away from grease trap on hood. Also while on site…"
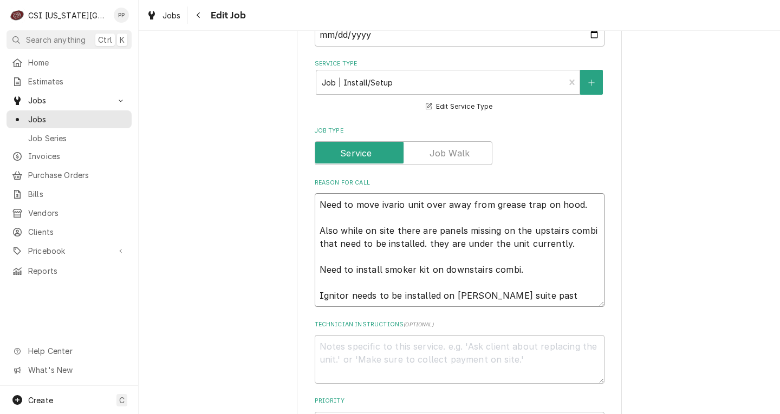
type textarea "x"
type textarea "Need to move ivario unit over away from grease trap on hood. Also while on site…"
type textarea "x"
type textarea "Need to move ivario unit over away from grease trap on hood. Also while on site…"
type textarea "x"
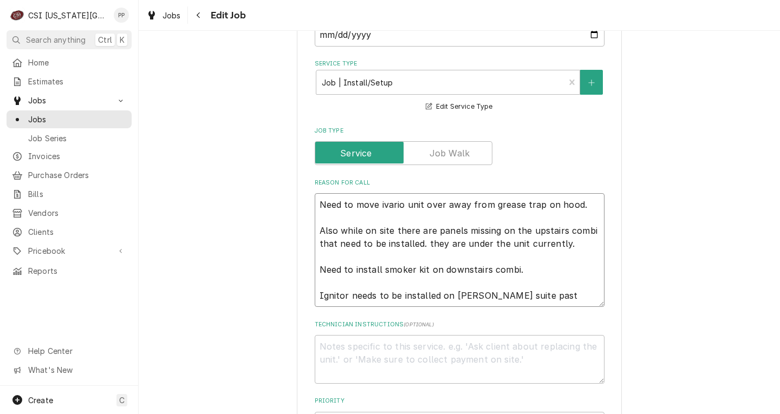
type textarea "Need to move ivario unit over away from grease trap on hood. Also while on site…"
type textarea "x"
type textarea "Need to move ivario unit over away from grease trap on hood. Also while on site…"
type textarea "x"
type textarea "Need to move ivario unit over away from grease trap on hood. Also while on site…"
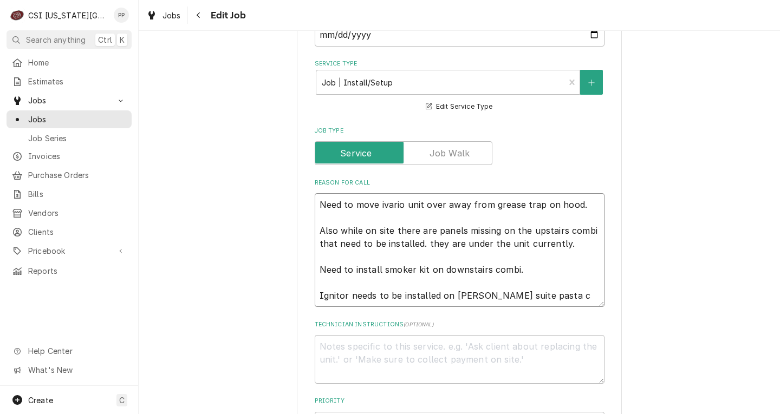
type textarea "x"
type textarea "Need to move ivario unit over away from grease trap on hood. Also while on site…"
type textarea "x"
type textarea "Need to move ivario unit over away from grease trap on hood. Also while on site…"
type textarea "x"
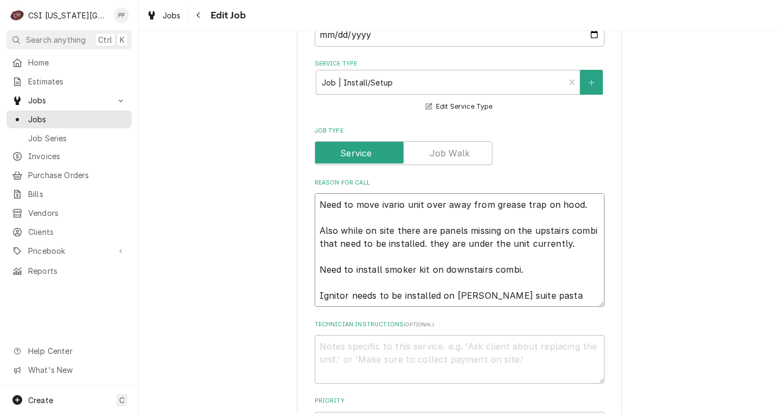
type textarea "Need to move ivario unit over away from grease trap on hood. Also while on site…"
type textarea "x"
type textarea "Need to move ivario unit over away from grease trap on hood. Also while on site…"
type textarea "x"
type textarea "Need to move ivario unit over away from grease trap on hood. Also while on site…"
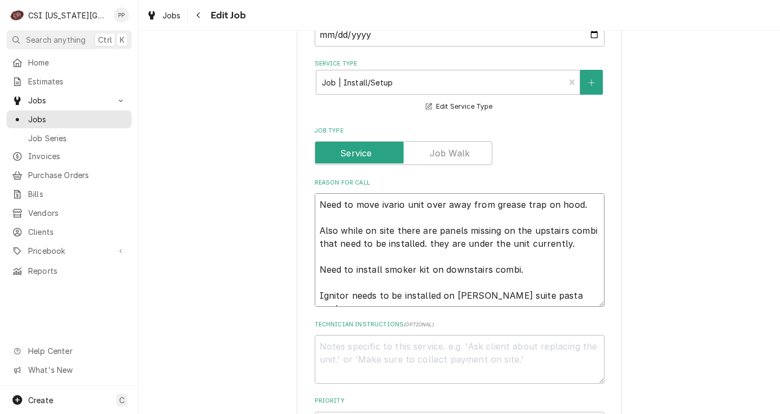
type textarea "x"
type textarea "Need to move ivario unit over away from grease trap on hood. Also while on site…"
type textarea "x"
type textarea "Need to move ivario unit over away from grease trap on hood. Also while on site…"
type textarea "x"
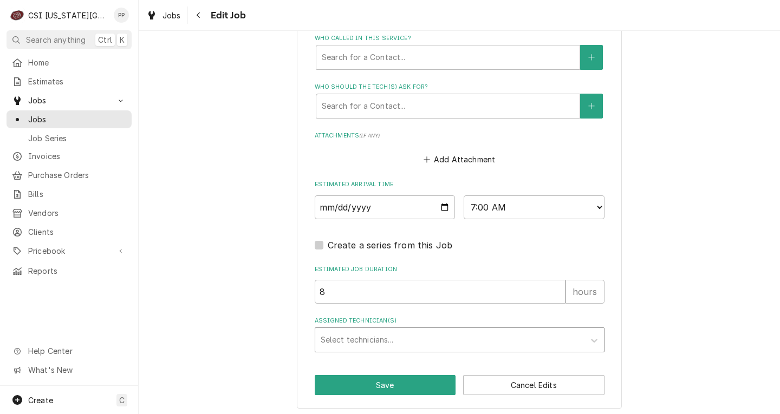
scroll to position [832, 0]
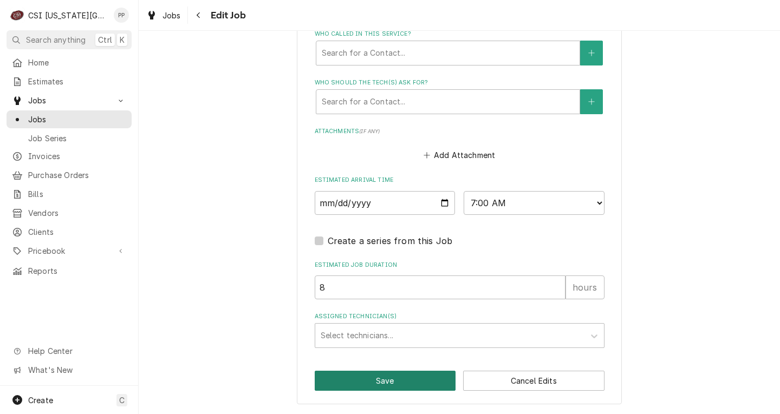
type textarea "Need to move ivario unit over away from grease trap on hood. Also while on site…"
click at [379, 379] on button "Save" at bounding box center [385, 381] width 141 height 20
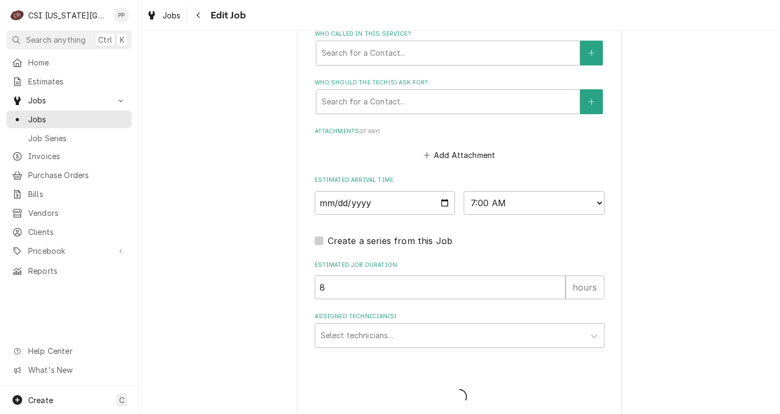
type textarea "x"
